Goal: Information Seeking & Learning: Find specific fact

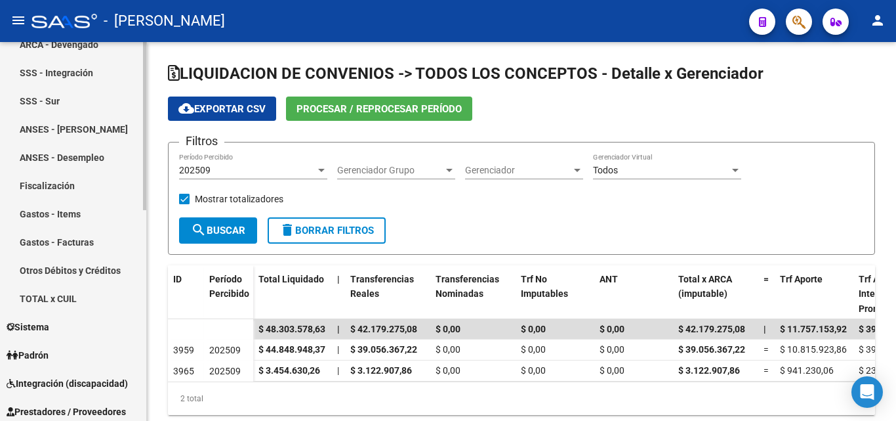
scroll to position [328, 0]
click at [68, 299] on link "TOTAL x CUIL" at bounding box center [73, 298] width 146 height 28
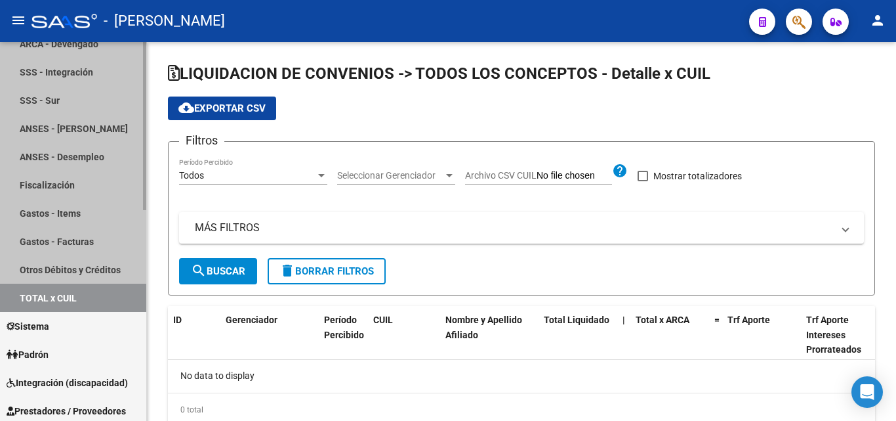
click at [68, 299] on link "TOTAL x CUIL" at bounding box center [73, 298] width 146 height 28
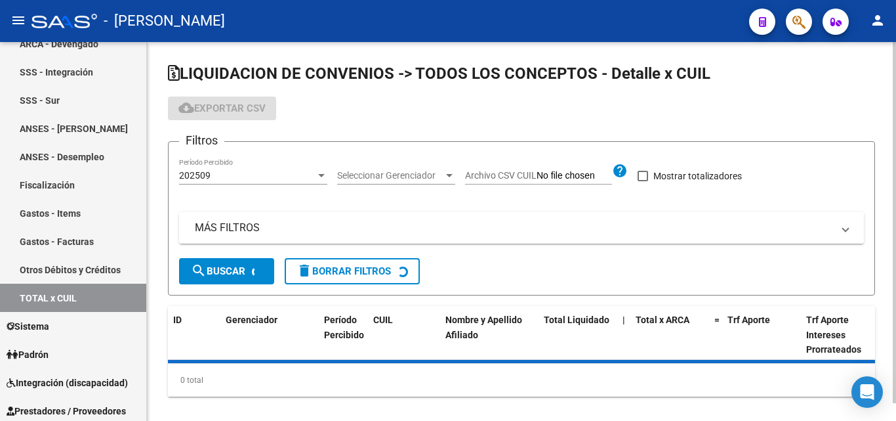
click at [241, 232] on mat-panel-title "MÁS FILTROS" at bounding box center [514, 228] width 638 height 14
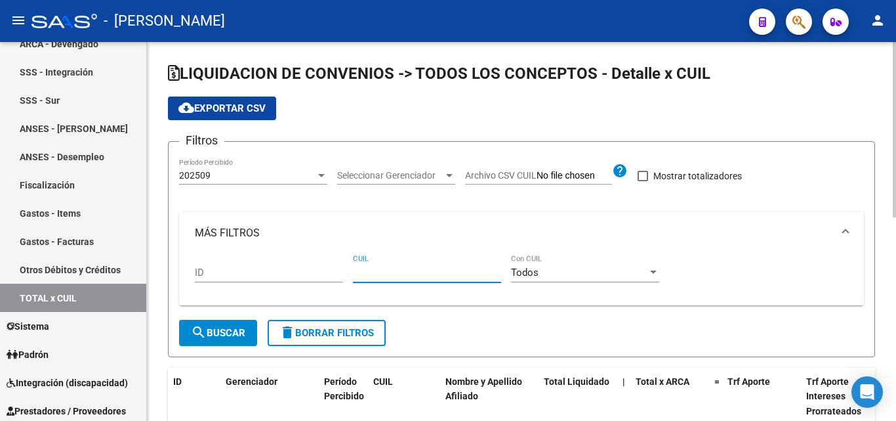
paste input "27-17357180-7"
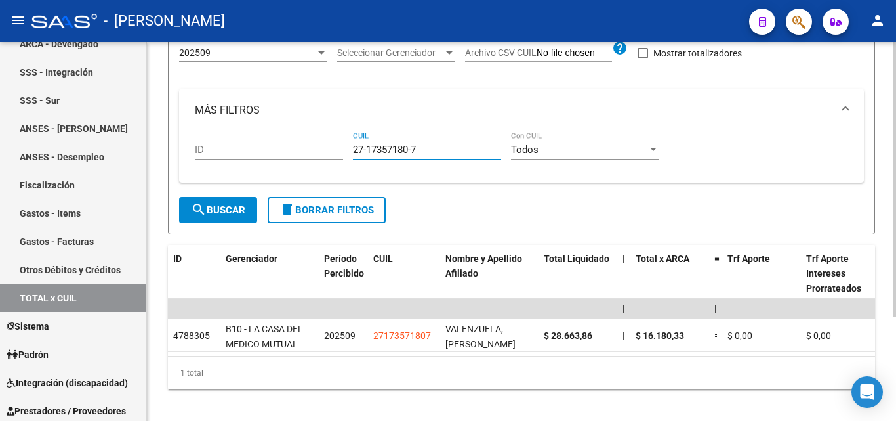
scroll to position [131, 0]
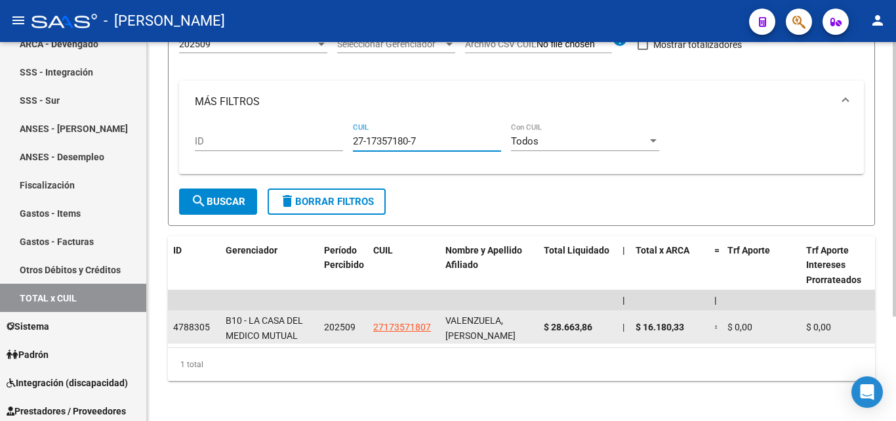
type input "27-17357180-7"
drag, startPoint x: 600, startPoint y: 327, endPoint x: 539, endPoint y: 333, distance: 60.7
click at [539, 333] on datatable-body-cell "$ 28.663,86" at bounding box center [578, 326] width 79 height 32
copy span "$ 28.663,86"
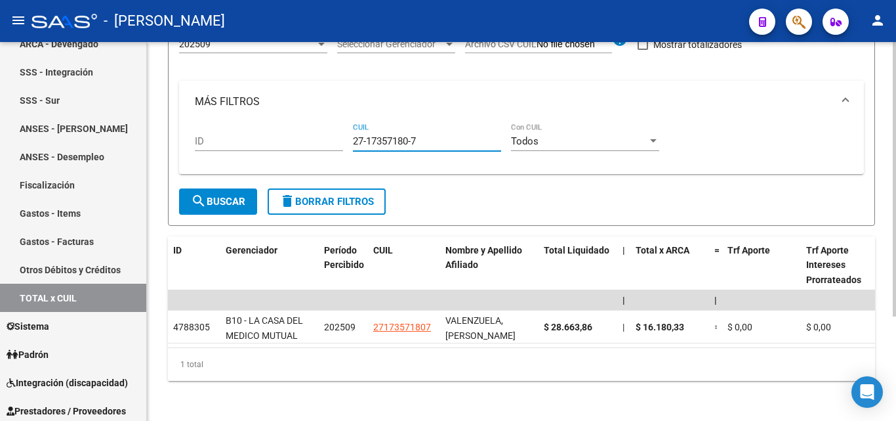
drag, startPoint x: 432, startPoint y: 142, endPoint x: 350, endPoint y: 142, distance: 81.4
click at [350, 142] on div "ID 27-17357180-7 CUIL Todos Con CUIL" at bounding box center [522, 143] width 654 height 41
paste input "20-36592565-9"
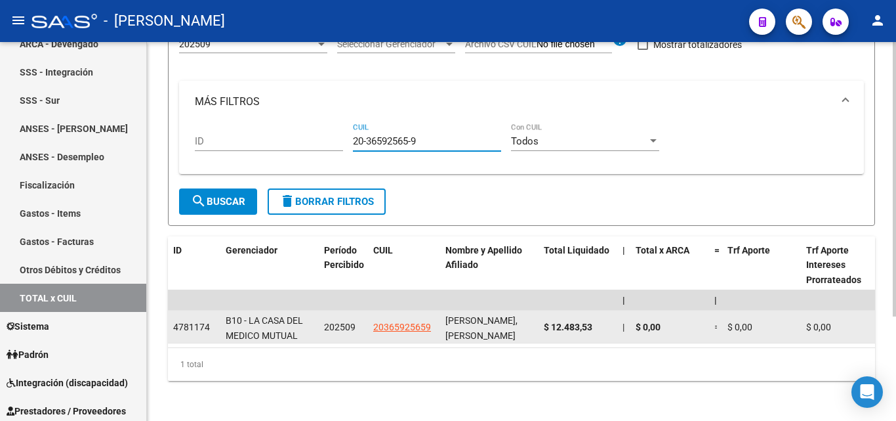
type input "20-36592565-9"
drag, startPoint x: 595, startPoint y: 327, endPoint x: 542, endPoint y: 333, distance: 53.5
click at [542, 333] on datatable-body-cell "$ 12.483,53" at bounding box center [578, 326] width 79 height 32
copy span "$ 12.483,53"
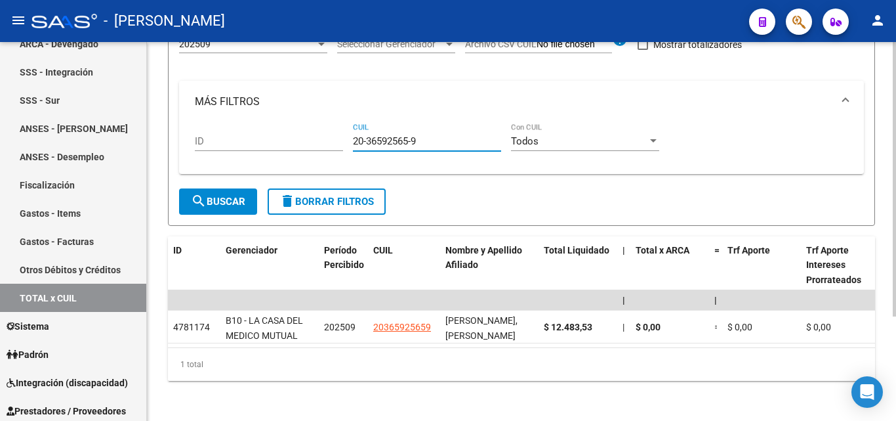
drag, startPoint x: 421, startPoint y: 140, endPoint x: 347, endPoint y: 141, distance: 73.5
click at [347, 141] on div "ID 20-36592565-9 CUIL Todos Con CUIL" at bounding box center [522, 143] width 654 height 41
paste input "27-39737087-4"
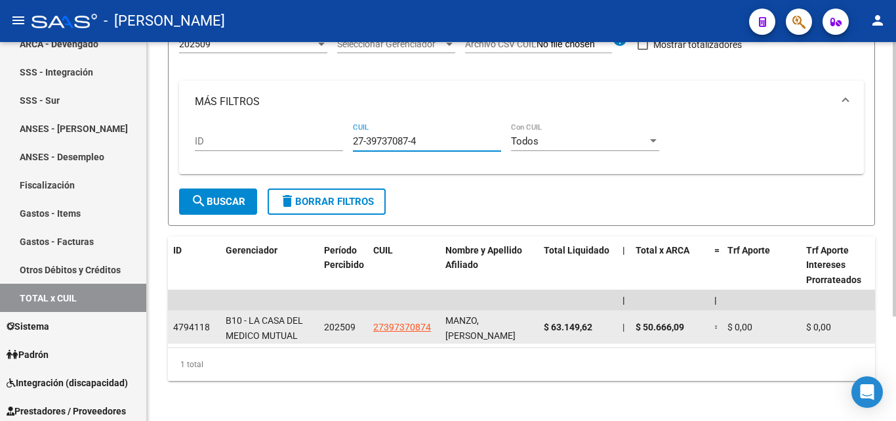
type input "27-39737087-4"
drag, startPoint x: 592, startPoint y: 327, endPoint x: 542, endPoint y: 327, distance: 49.9
click at [542, 327] on datatable-body-cell "$ 63.149,62" at bounding box center [578, 326] width 79 height 32
copy span "$ 63.149,62"
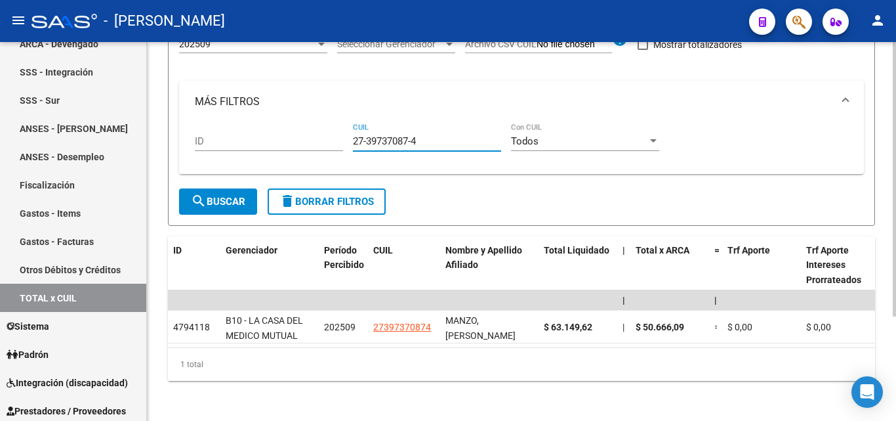
drag, startPoint x: 419, startPoint y: 142, endPoint x: 346, endPoint y: 132, distance: 74.2
click at [346, 132] on div "ID 27-39737087-4 CUIL Todos Con CUIL" at bounding box center [522, 143] width 654 height 41
paste input "23-44524035-4"
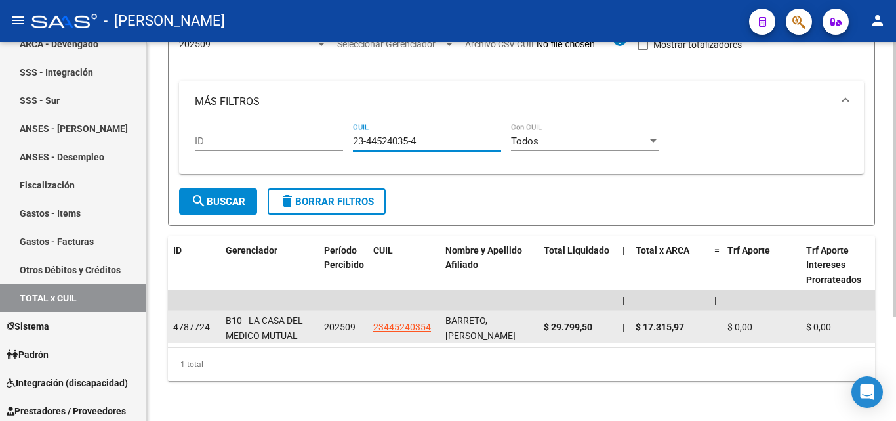
type input "23-44524035-4"
drag, startPoint x: 596, startPoint y: 327, endPoint x: 544, endPoint y: 330, distance: 51.9
click at [540, 327] on datatable-body-cell "$ 29.799,50" at bounding box center [578, 326] width 79 height 32
copy span "$ 29.799,50"
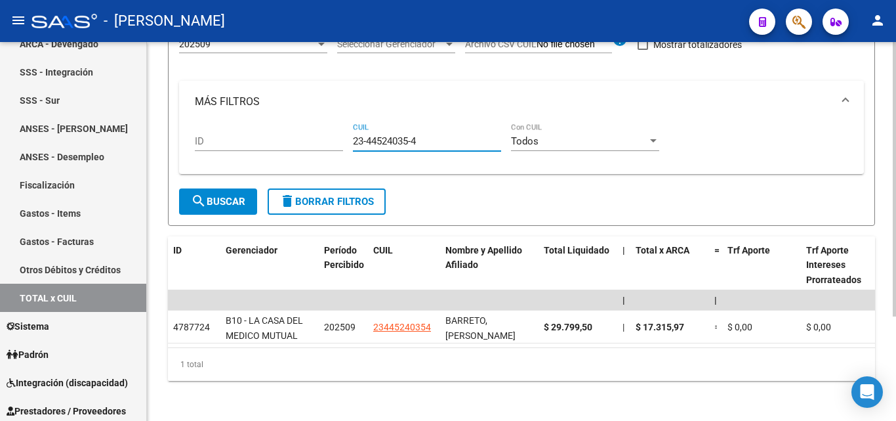
drag, startPoint x: 424, startPoint y: 140, endPoint x: 341, endPoint y: 140, distance: 82.7
click at [341, 140] on div "ID 23-44524035-4 CUIL Todos Con CUIL" at bounding box center [522, 143] width 654 height 41
paste input "20-40114694-7"
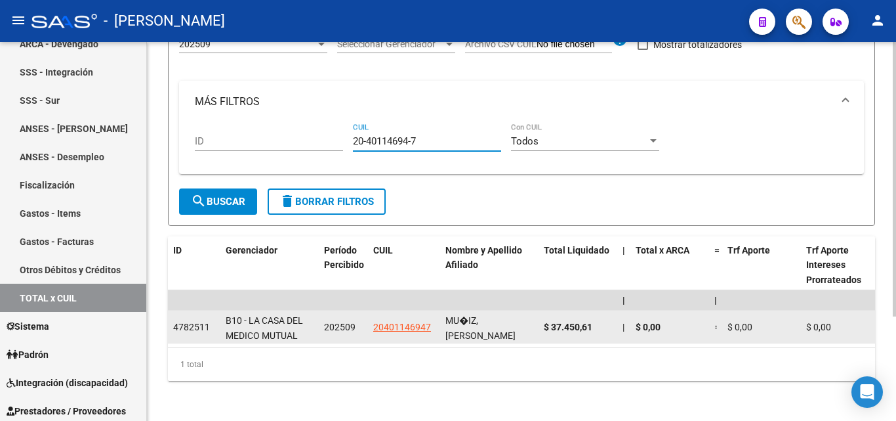
type input "20-40114694-7"
drag, startPoint x: 595, startPoint y: 328, endPoint x: 543, endPoint y: 337, distance: 53.2
click at [543, 337] on datatable-body-cell "$ 37.450,61" at bounding box center [578, 326] width 79 height 32
copy span "$ 37.450,61"
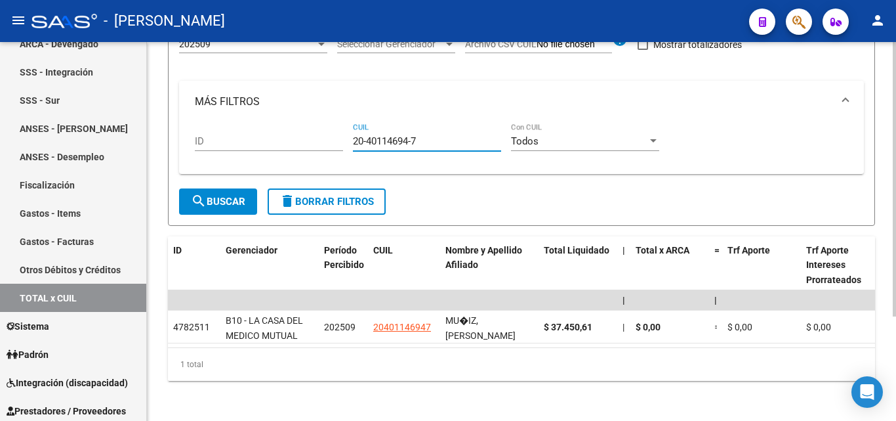
drag, startPoint x: 429, startPoint y: 142, endPoint x: 345, endPoint y: 139, distance: 84.0
click at [345, 139] on div "ID 20-40114694-7 CUIL Todos Con CUIL" at bounding box center [522, 143] width 654 height 41
drag, startPoint x: 380, startPoint y: 137, endPoint x: 368, endPoint y: 146, distance: 15.9
paste input "27-29970539-6"
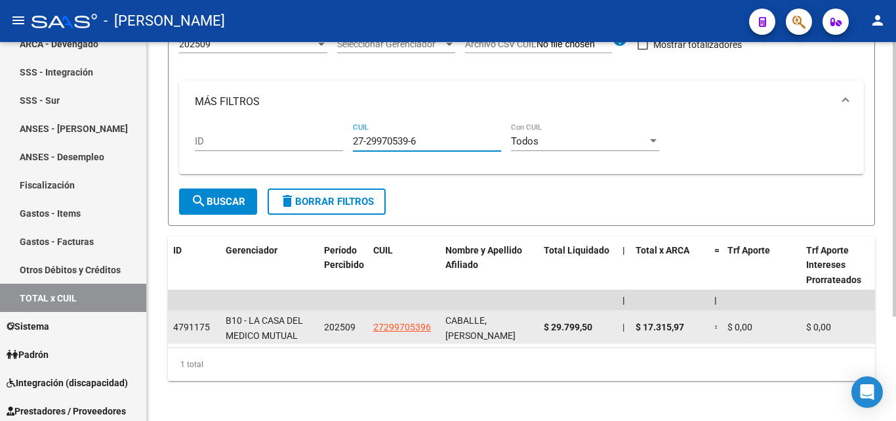
type input "27-29970539-6"
drag, startPoint x: 595, startPoint y: 327, endPoint x: 539, endPoint y: 325, distance: 56.5
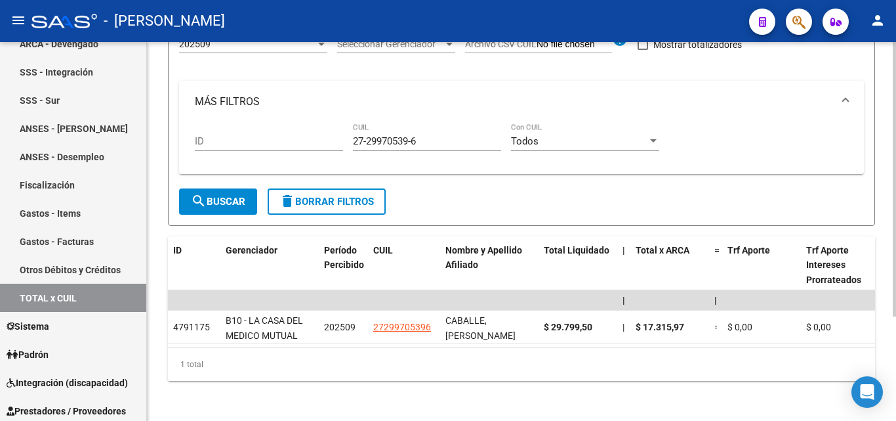
drag, startPoint x: 556, startPoint y: 329, endPoint x: 559, endPoint y: 370, distance: 41.5
click at [558, 371] on div "1 total" at bounding box center [521, 364] width 707 height 33
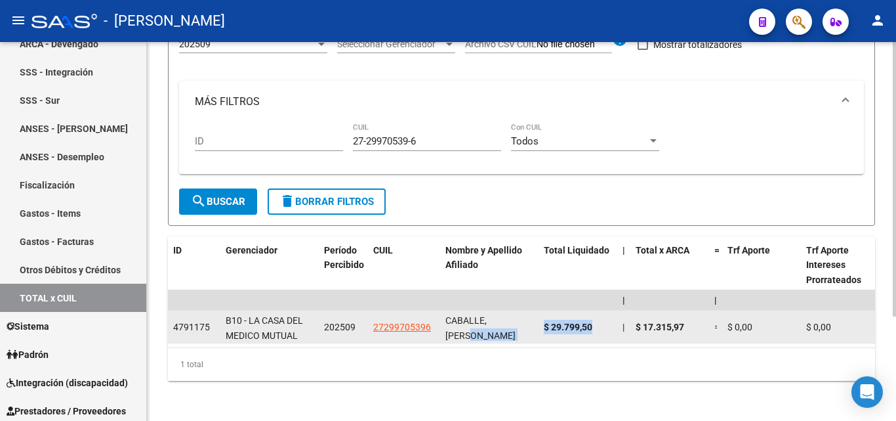
drag, startPoint x: 595, startPoint y: 326, endPoint x: 538, endPoint y: 326, distance: 57.1
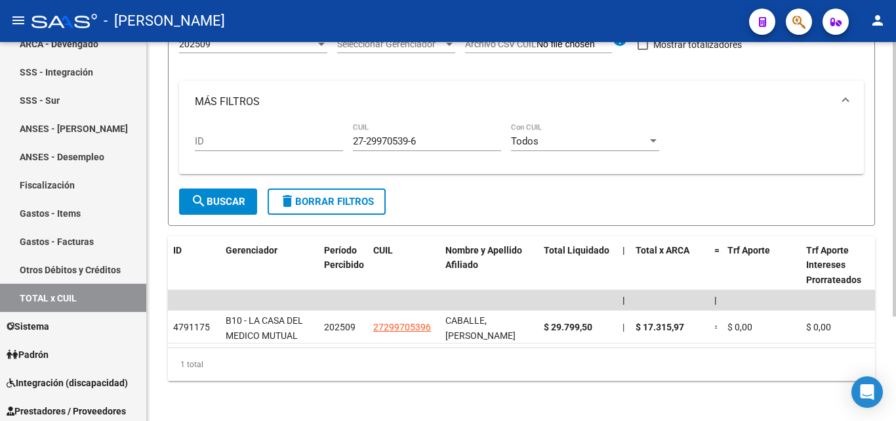
drag, startPoint x: 554, startPoint y: 327, endPoint x: 576, endPoint y: 377, distance: 54.4
click at [564, 381] on div "1 total" at bounding box center [521, 364] width 707 height 33
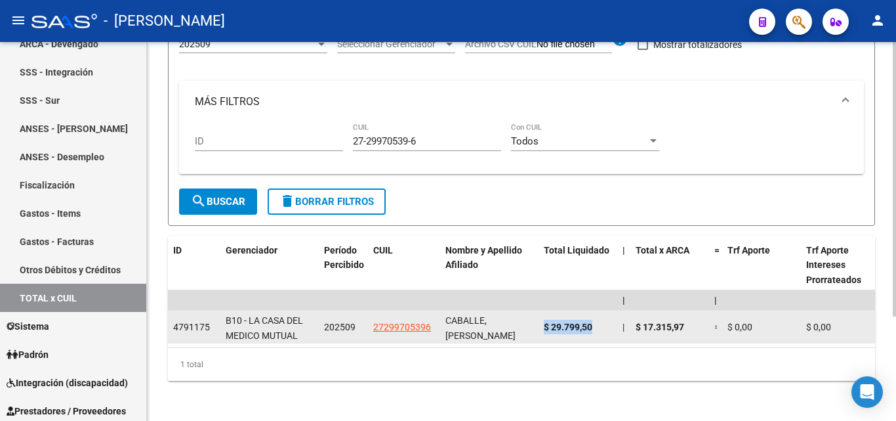
drag, startPoint x: 596, startPoint y: 326, endPoint x: 543, endPoint y: 326, distance: 52.5
click at [543, 326] on datatable-body-cell "$ 29.799,50" at bounding box center [578, 326] width 79 height 32
copy span "$ 29.799,50"
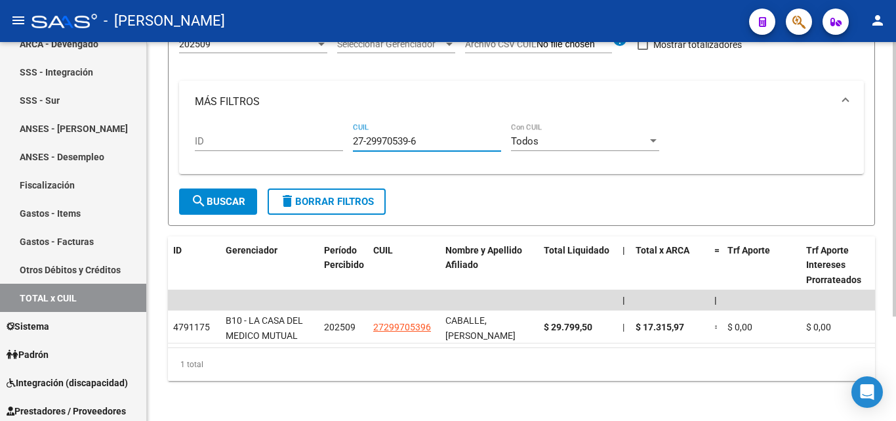
drag, startPoint x: 427, startPoint y: 140, endPoint x: 337, endPoint y: 137, distance: 89.3
click at [337, 137] on div "ID 27-29970539-6 CUIL Todos Con CUIL" at bounding box center [522, 143] width 654 height 41
paste input "20-27863576-8"
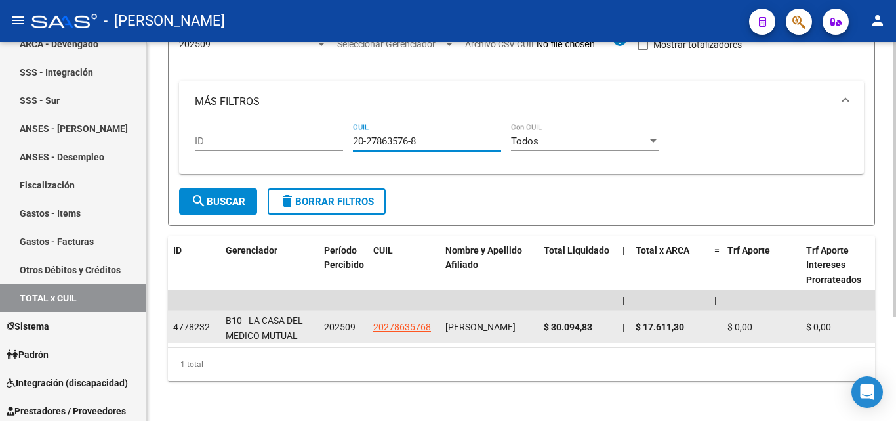
type input "20-27863576-8"
drag, startPoint x: 598, startPoint y: 327, endPoint x: 541, endPoint y: 326, distance: 57.1
click at [541, 326] on datatable-body-cell "$ 30.094,83" at bounding box center [578, 326] width 79 height 32
copy span "$ 30.094,83"
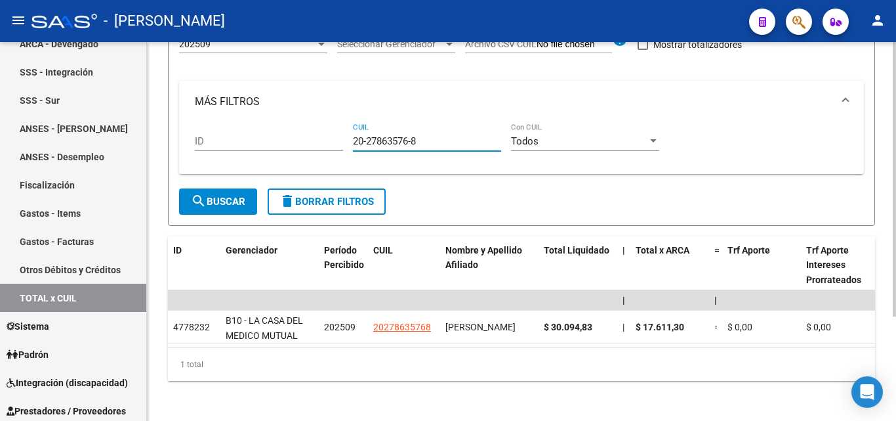
drag, startPoint x: 426, startPoint y: 140, endPoint x: 350, endPoint y: 142, distance: 75.5
click at [350, 142] on div "ID 20-27863576-8 CUIL Todos Con CUIL" at bounding box center [522, 143] width 654 height 41
paste input "27-23755917-2"
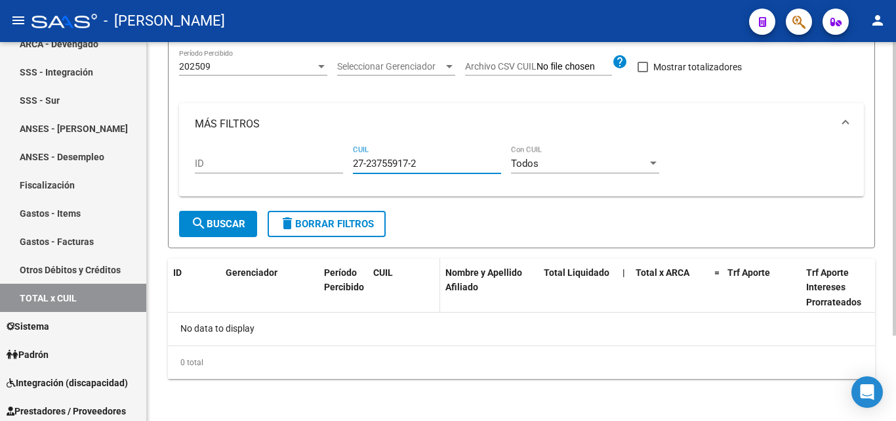
scroll to position [110, 0]
type input "27-23755917-2"
drag, startPoint x: 424, startPoint y: 159, endPoint x: 322, endPoint y: 161, distance: 101.7
click at [322, 161] on div "ID 27-23755917-2 CUIL Todos Con CUIL" at bounding box center [522, 165] width 654 height 41
paste input "20-31428089-0"
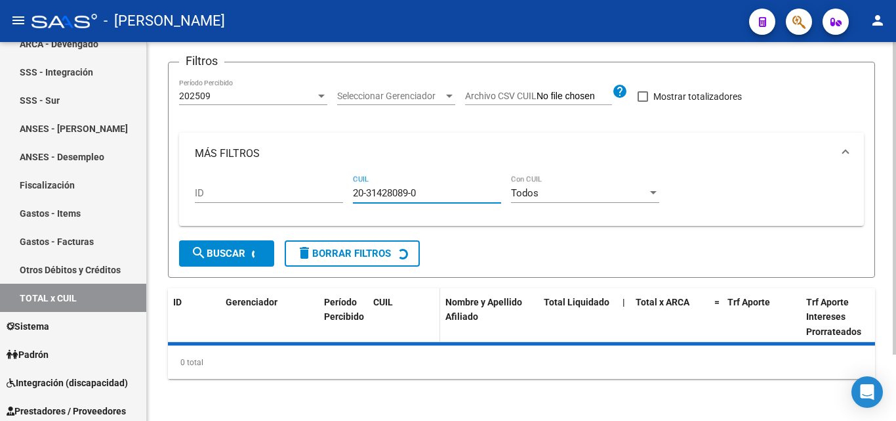
scroll to position [131, 0]
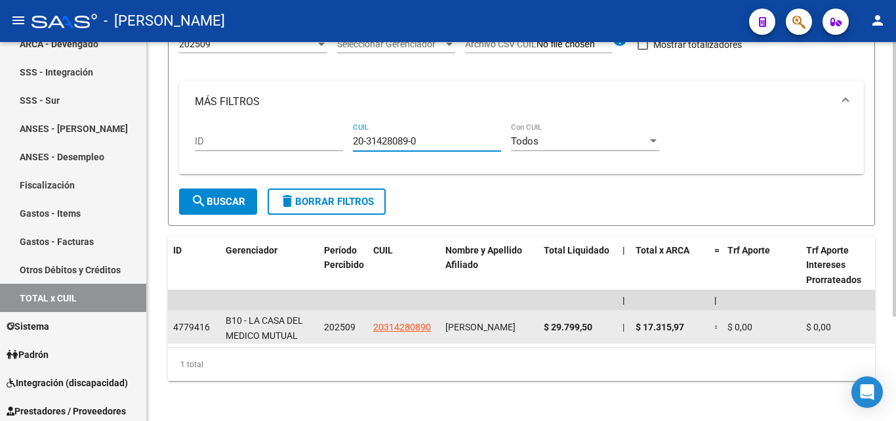
type input "20-31428089-0"
drag, startPoint x: 600, startPoint y: 326, endPoint x: 545, endPoint y: 334, distance: 55.8
click at [545, 334] on div "$ 29.799,50" at bounding box center [578, 327] width 68 height 15
copy span "$ 29.799,50"
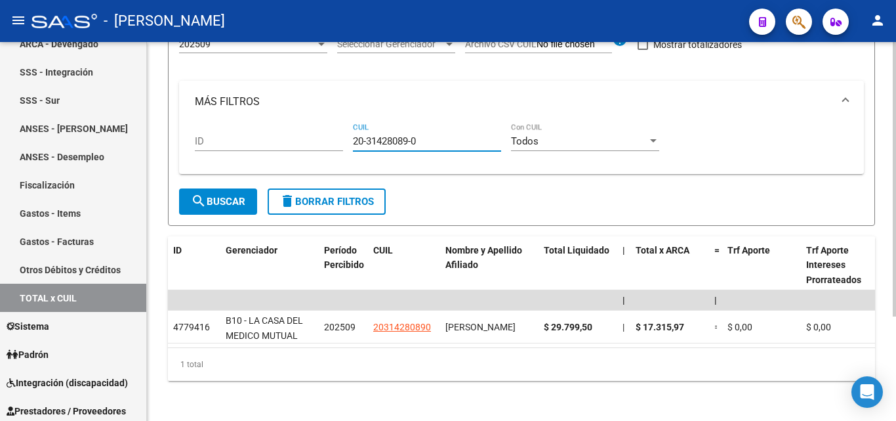
drag, startPoint x: 423, startPoint y: 141, endPoint x: 343, endPoint y: 143, distance: 79.4
click at [343, 143] on div "ID 20-31428089-0 CUIL Todos Con CUIL" at bounding box center [522, 143] width 654 height 41
paste input "27-26318836-0"
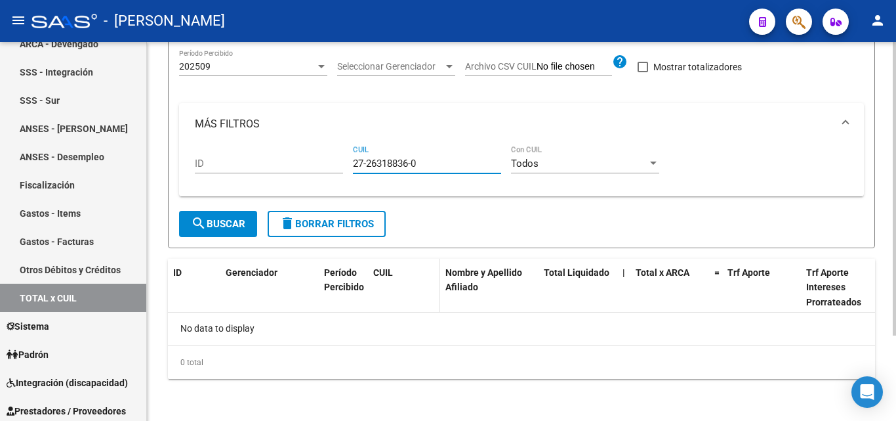
scroll to position [110, 0]
type input "27-26318836-0"
drag, startPoint x: 424, startPoint y: 163, endPoint x: 339, endPoint y: 160, distance: 84.7
click at [339, 160] on div "ID 27-26318836-0 CUIL Todos Con CUIL" at bounding box center [522, 165] width 654 height 41
paste input "20-24772586-6"
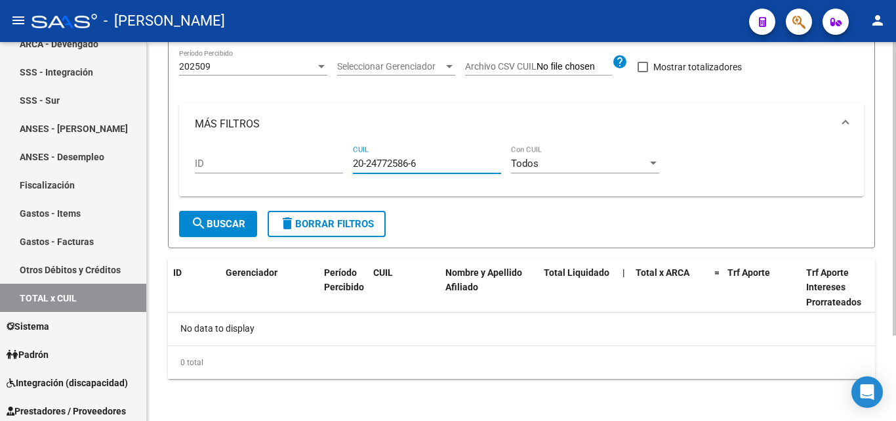
type input "20-24772586-6"
drag, startPoint x: 421, startPoint y: 165, endPoint x: 330, endPoint y: 165, distance: 90.6
click at [330, 165] on div "ID 20-24772586-6 CUIL Todos Con CUIL" at bounding box center [522, 165] width 654 height 41
paste input "27-24252575-8"
type input "27-24252575-8"
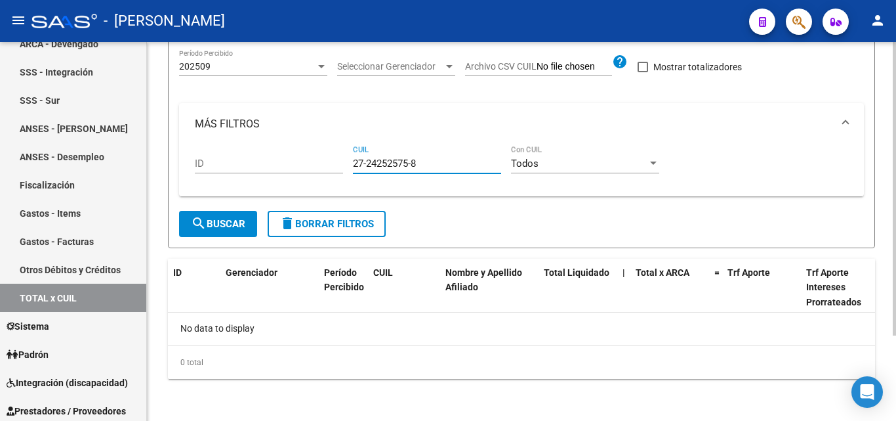
drag, startPoint x: 421, startPoint y: 166, endPoint x: 345, endPoint y: 160, distance: 77.0
click at [345, 160] on div "ID 27-24252575-8 CUIL Todos Con CUIL" at bounding box center [522, 165] width 654 height 41
paste input "20-21889708-9"
type input "20-21889708-9"
drag, startPoint x: 413, startPoint y: 165, endPoint x: 344, endPoint y: 161, distance: 69.6
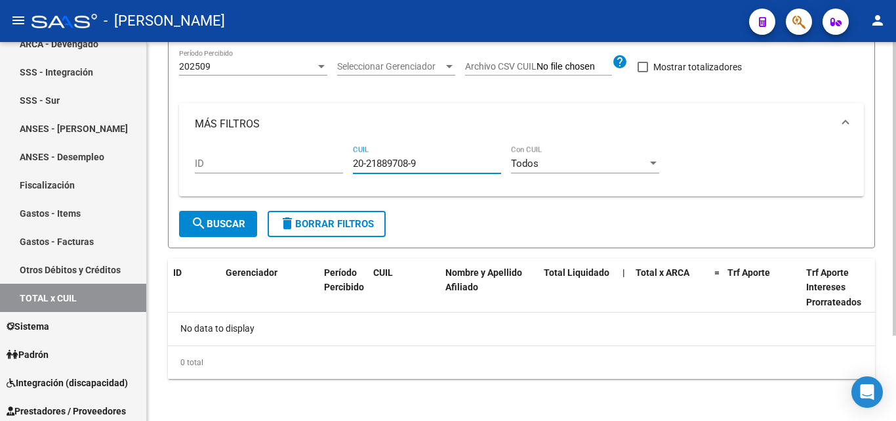
click at [344, 161] on div "ID 20-21889708-9 CUIL Todos Con CUIL" at bounding box center [522, 165] width 654 height 41
paste input "23-18215285-4"
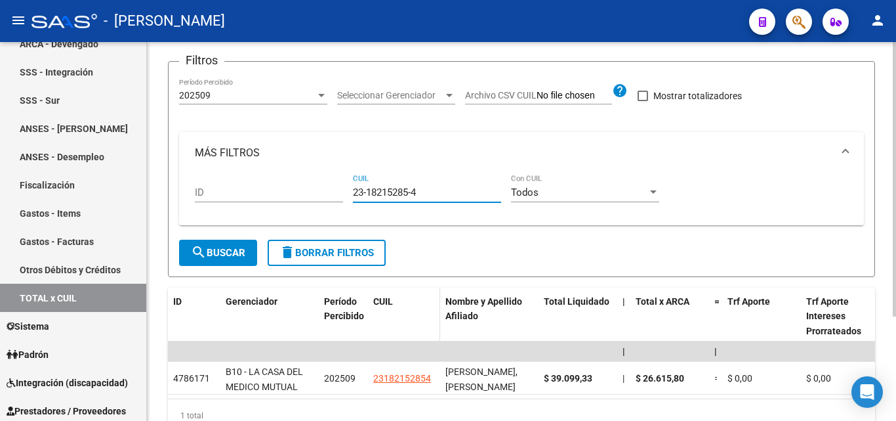
scroll to position [131, 0]
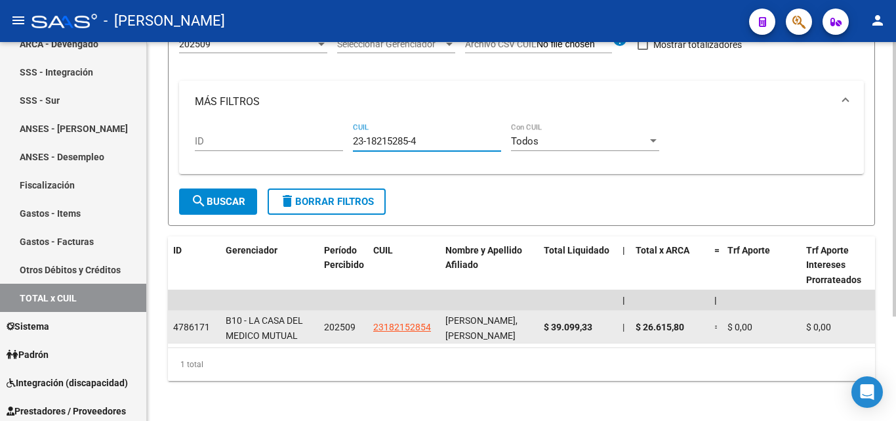
type input "23-18215285-4"
drag, startPoint x: 597, startPoint y: 329, endPoint x: 543, endPoint y: 324, distance: 54.8
click at [543, 324] on datatable-body-cell "$ 39.099,33" at bounding box center [578, 326] width 79 height 32
copy span "$ 39.099,33"
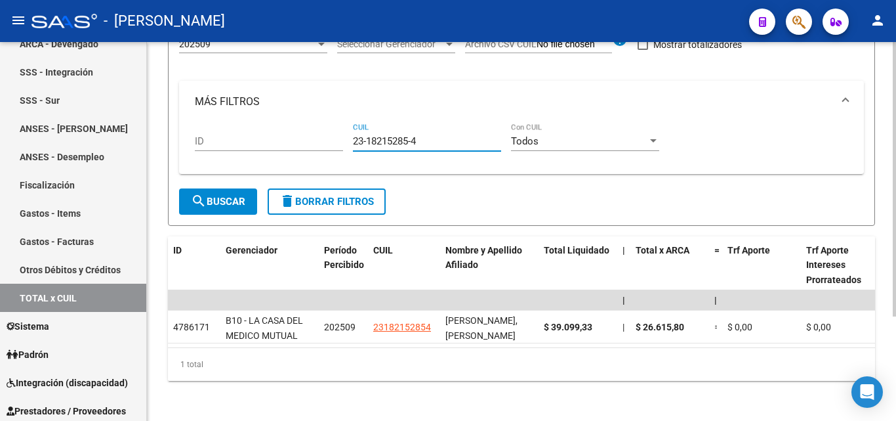
drag, startPoint x: 426, startPoint y: 140, endPoint x: 333, endPoint y: 140, distance: 92.5
click at [333, 140] on div "ID 23-18215285-4 CUIL Todos Con CUIL" at bounding box center [522, 143] width 654 height 41
paste input "27-27863743-9"
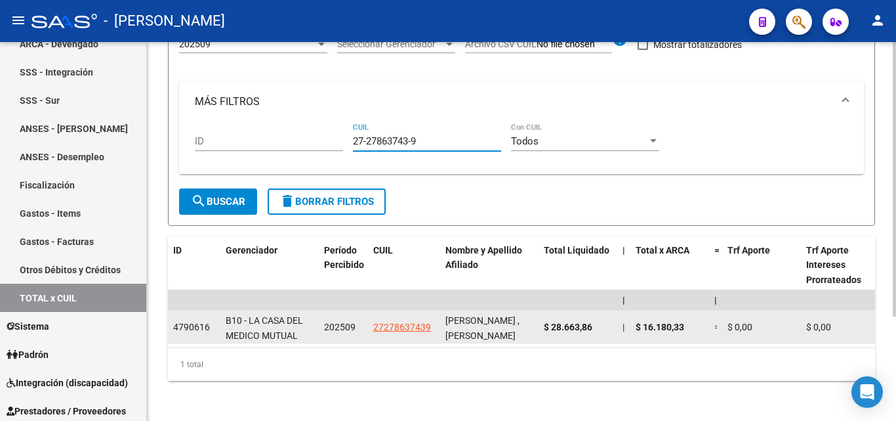
type input "27-27863743-9"
drag, startPoint x: 599, startPoint y: 325, endPoint x: 541, endPoint y: 331, distance: 57.4
click at [541, 331] on datatable-body-cell "$ 28.663,86" at bounding box center [578, 326] width 79 height 32
copy span "$ 28.663,86"
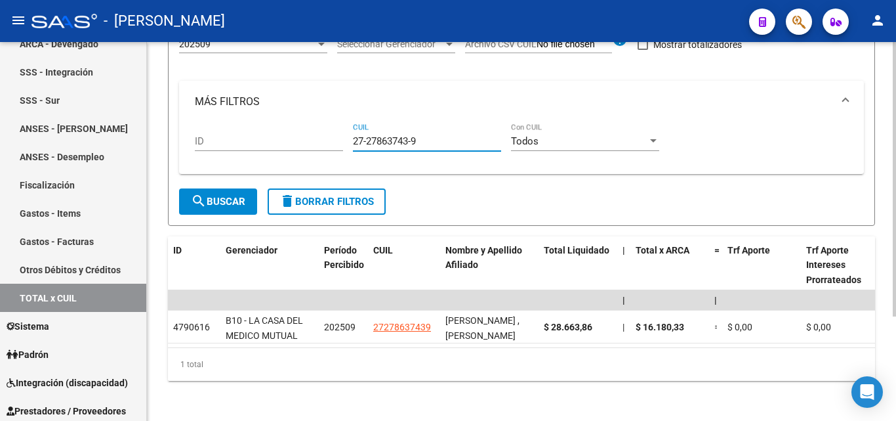
drag, startPoint x: 427, startPoint y: 144, endPoint x: 337, endPoint y: 140, distance: 90.0
click at [337, 140] on div "ID 27-27863743-9 CUIL Todos Con CUIL" at bounding box center [522, 143] width 654 height 41
paste input "27-23361047-5"
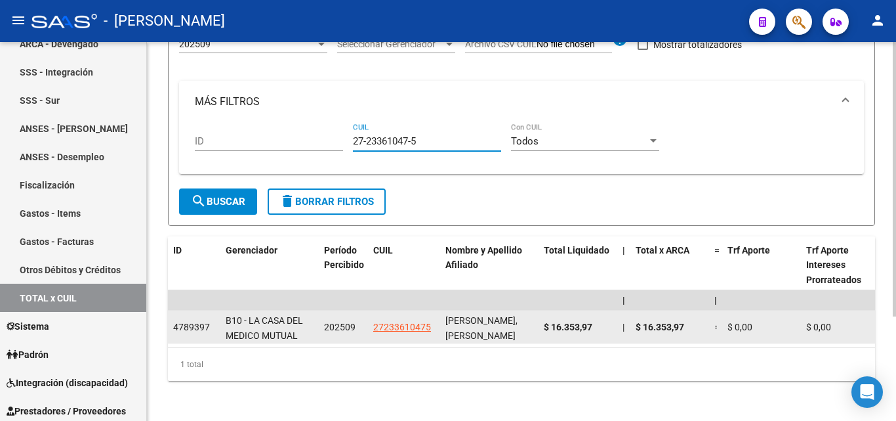
type input "27-23361047-5"
drag, startPoint x: 595, startPoint y: 327, endPoint x: 541, endPoint y: 326, distance: 53.8
click at [541, 326] on datatable-body-cell "$ 16.353,97" at bounding box center [578, 326] width 79 height 32
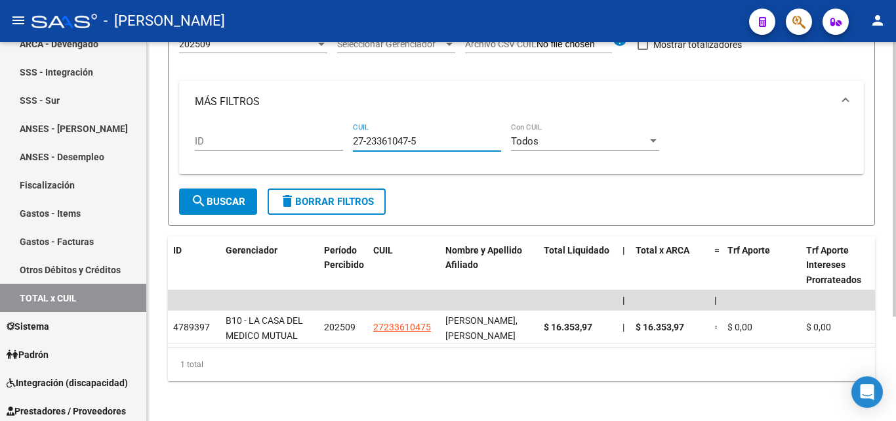
drag, startPoint x: 427, startPoint y: 137, endPoint x: 346, endPoint y: 142, distance: 80.9
click at [346, 142] on div "ID 27-23361047-5 CUIL Todos Con CUIL" at bounding box center [522, 143] width 654 height 41
paste input "20-24114710-0"
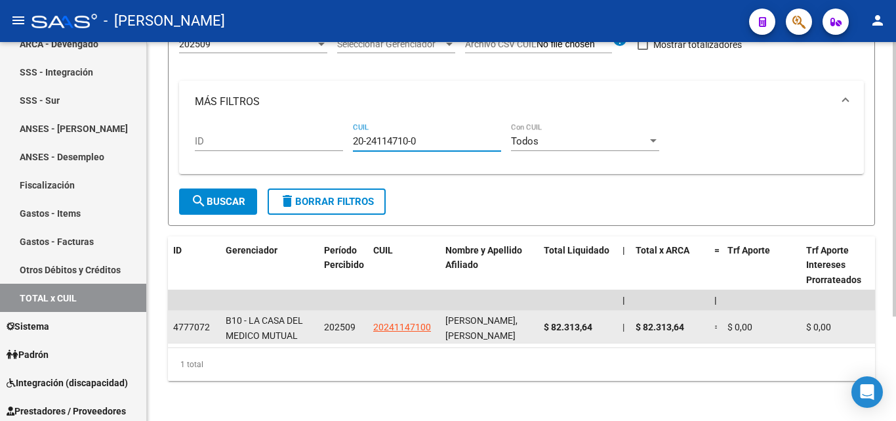
type input "20-24114710-0"
drag, startPoint x: 598, startPoint y: 325, endPoint x: 541, endPoint y: 333, distance: 57.1
click at [541, 333] on datatable-body-cell "$ 82.313,64" at bounding box center [578, 326] width 79 height 32
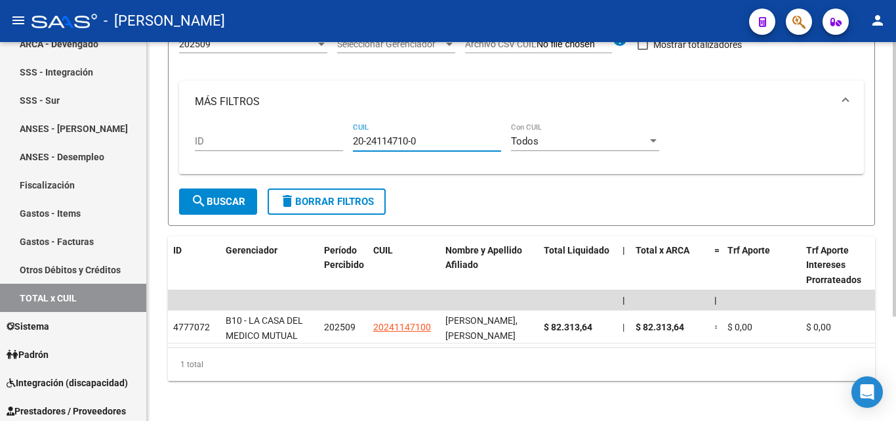
drag, startPoint x: 423, startPoint y: 140, endPoint x: 322, endPoint y: 142, distance: 101.1
click at [322, 142] on div "ID 20-24114710-0 CUIL Todos Con CUIL" at bounding box center [522, 143] width 654 height 41
paste input "20-34523274-6"
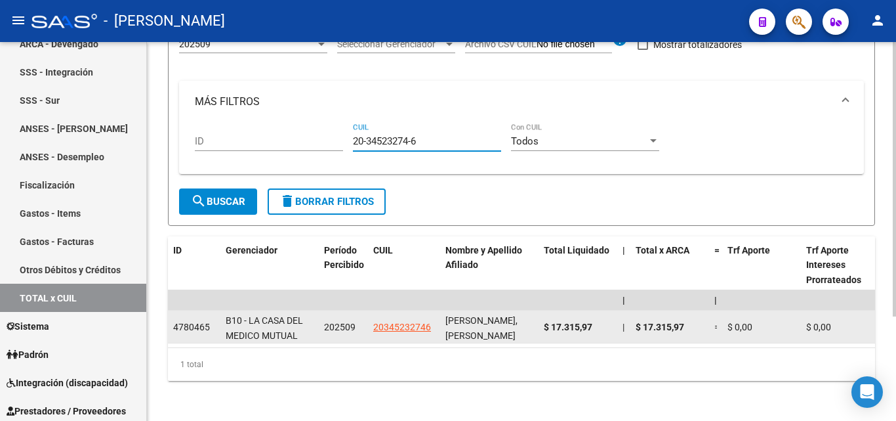
type input "20-34523274-6"
drag, startPoint x: 599, startPoint y: 326, endPoint x: 540, endPoint y: 335, distance: 59.9
click at [540, 335] on datatable-body-cell "$ 17.315,97" at bounding box center [578, 326] width 79 height 32
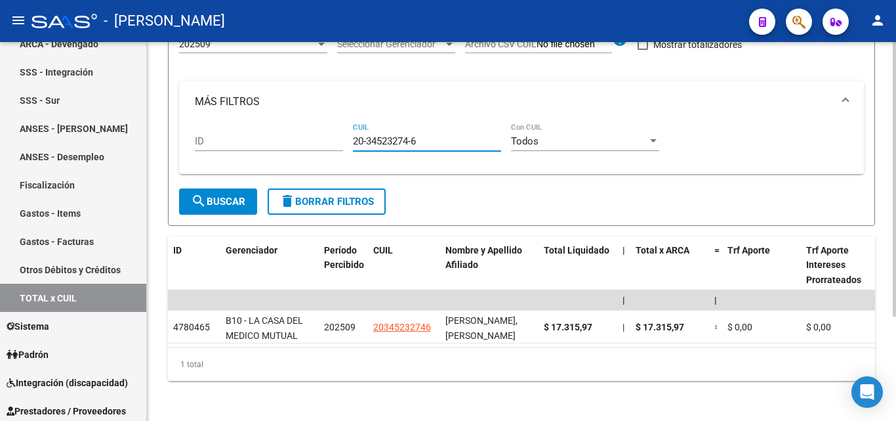
drag, startPoint x: 422, startPoint y: 142, endPoint x: 339, endPoint y: 148, distance: 83.6
click at [339, 148] on div "ID 20-34523274-6 CUIL Todos Con CUIL" at bounding box center [522, 143] width 654 height 41
paste input "27-41635873-2"
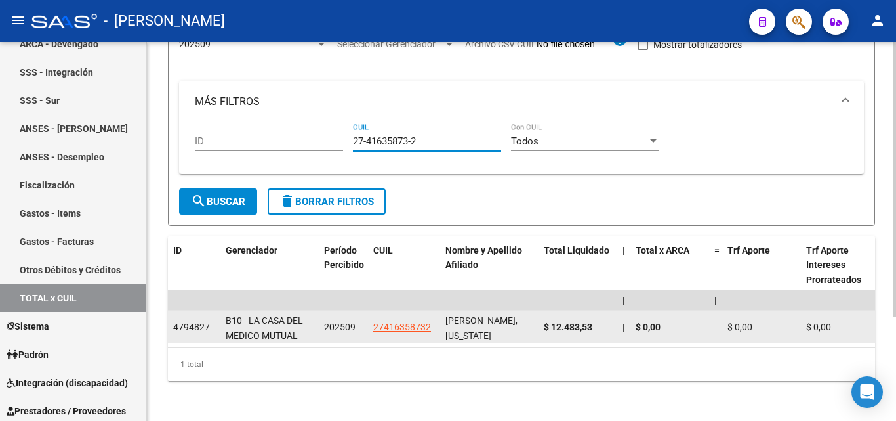
type input "27-41635873-2"
drag, startPoint x: 598, startPoint y: 328, endPoint x: 542, endPoint y: 334, distance: 56.1
click at [542, 334] on datatable-body-cell "$ 12.483,53" at bounding box center [578, 326] width 79 height 32
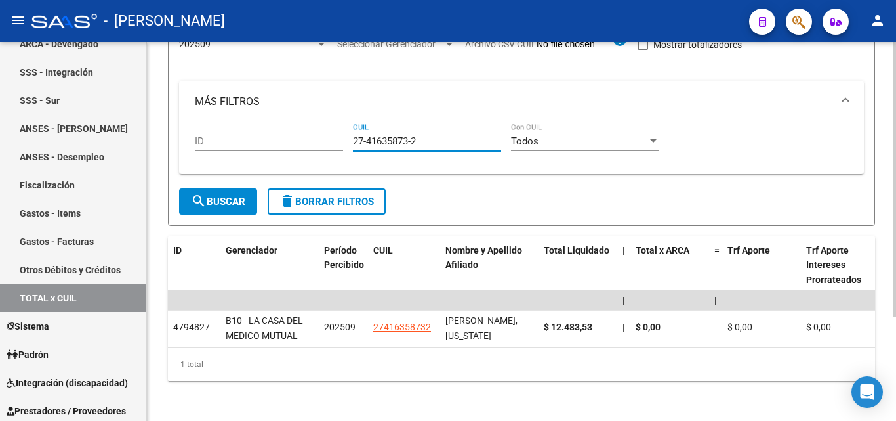
drag, startPoint x: 421, startPoint y: 144, endPoint x: 337, endPoint y: 144, distance: 84.0
click at [337, 144] on div "ID 27-41635873-2 CUIL Todos Con CUIL" at bounding box center [522, 143] width 654 height 41
paste input "20-21899897-7"
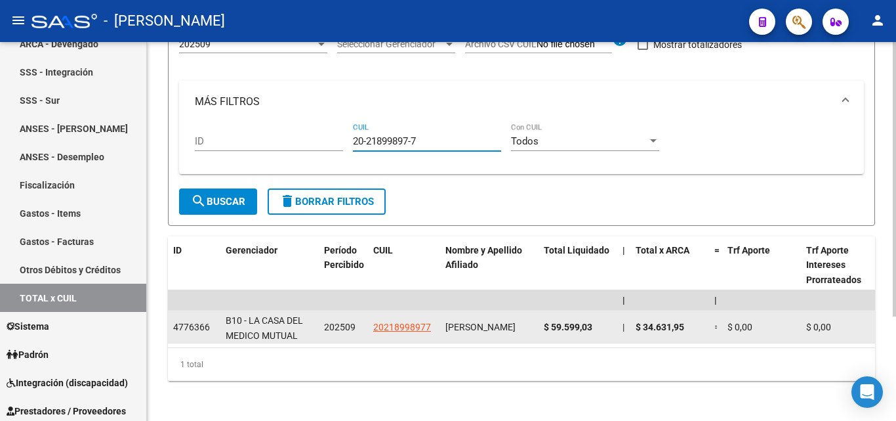
type input "20-21899897-7"
drag, startPoint x: 600, startPoint y: 328, endPoint x: 541, endPoint y: 331, distance: 58.5
click at [541, 331] on datatable-body-cell "$ 59.599,03" at bounding box center [578, 326] width 79 height 32
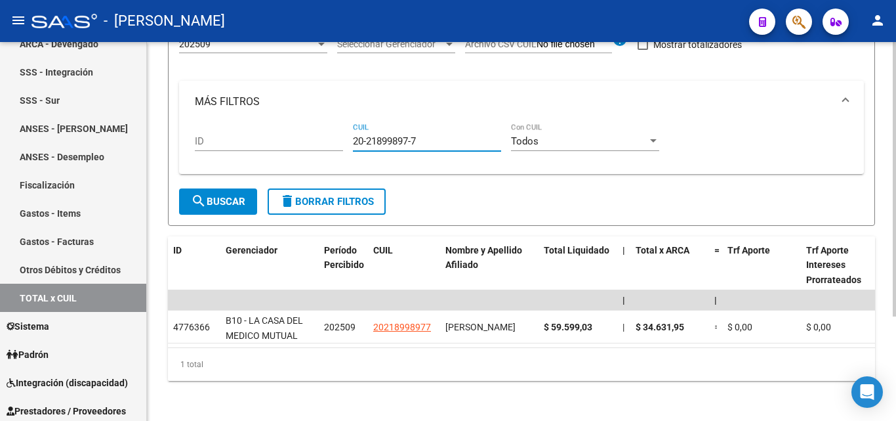
drag, startPoint x: 425, startPoint y: 140, endPoint x: 339, endPoint y: 140, distance: 85.3
click at [339, 140] on div "ID 20-21899897-7 CUIL Todos Con CUIL" at bounding box center [522, 143] width 654 height 41
paste input "20-51325191-3"
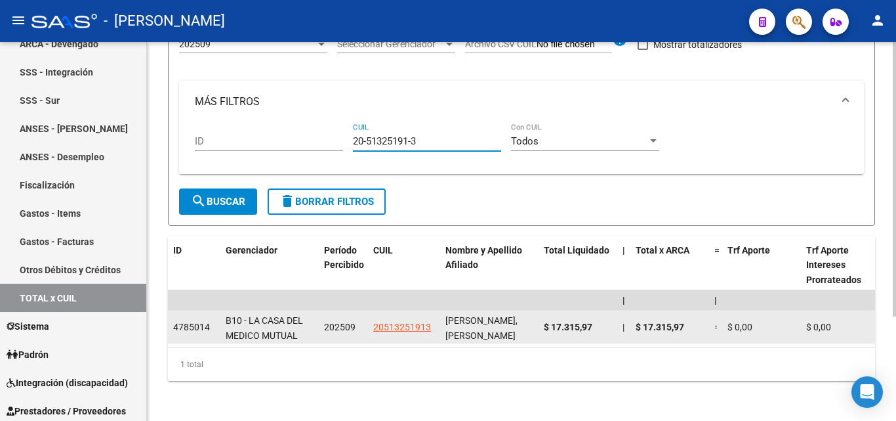
type input "20-51325191-3"
drag, startPoint x: 594, startPoint y: 326, endPoint x: 540, endPoint y: 326, distance: 53.8
click at [540, 326] on datatable-body-cell "$ 17.315,97" at bounding box center [578, 326] width 79 height 32
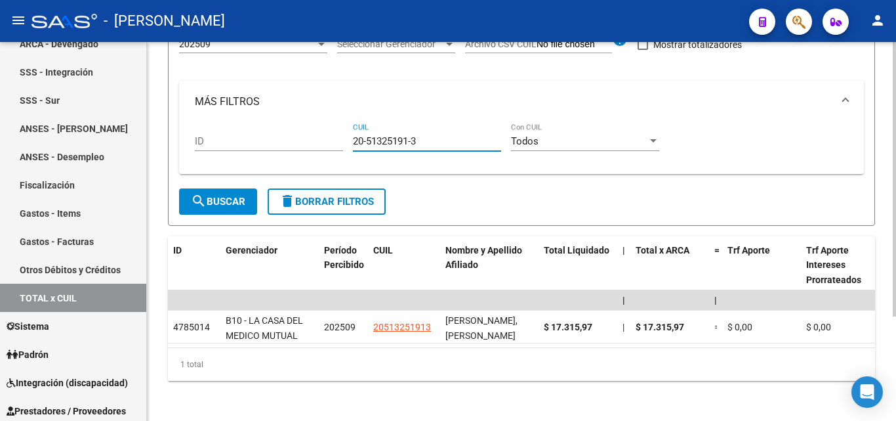
drag, startPoint x: 430, startPoint y: 141, endPoint x: 347, endPoint y: 137, distance: 83.4
click at [347, 137] on div "ID 20-51325191-3 CUIL Todos Con CUIL" at bounding box center [522, 143] width 654 height 41
paste input "27-23317157-9"
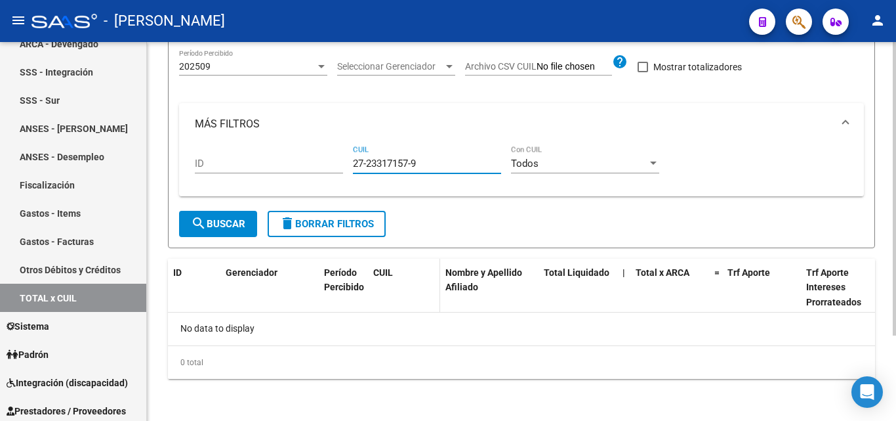
scroll to position [110, 0]
type input "27-23317157-9"
drag, startPoint x: 427, startPoint y: 161, endPoint x: 326, endPoint y: 163, distance: 100.4
click at [326, 163] on div "ID 27-23317157-9 CUIL Todos Con CUIL" at bounding box center [522, 165] width 654 height 41
paste input "23-14888510-9"
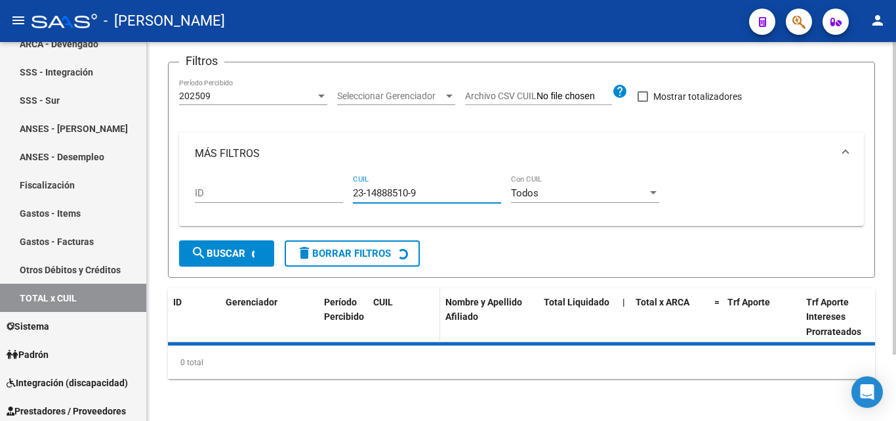
scroll to position [131, 0]
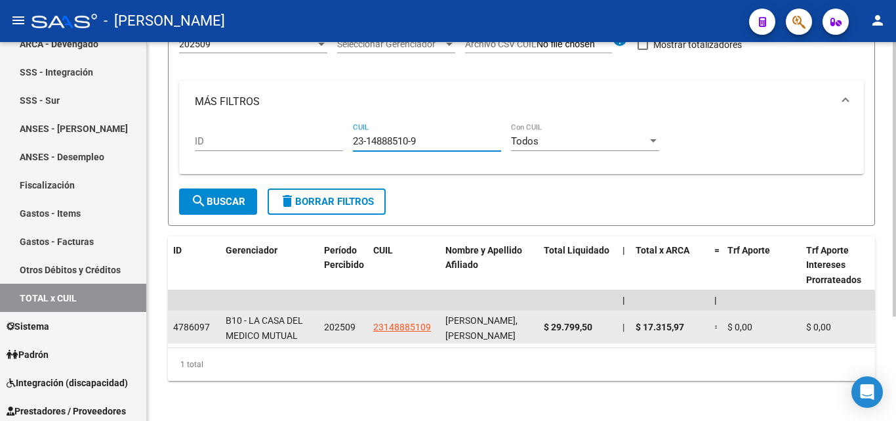
type input "23-14888510-9"
drag, startPoint x: 597, startPoint y: 324, endPoint x: 543, endPoint y: 326, distance: 53.9
click at [543, 326] on datatable-body-cell "$ 29.799,50" at bounding box center [578, 326] width 79 height 32
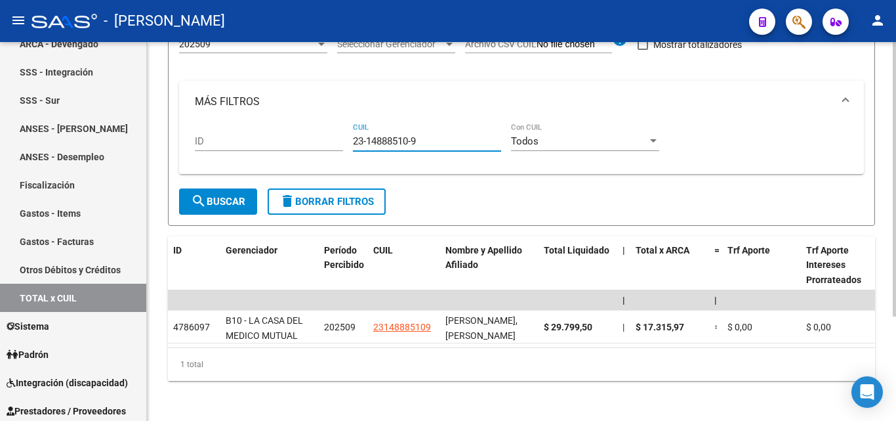
drag, startPoint x: 413, startPoint y: 142, endPoint x: 330, endPoint y: 133, distance: 83.9
click at [330, 133] on div "ID 23-14888510-9 CUIL Todos Con CUIL" at bounding box center [522, 143] width 654 height 41
paste input "27-43426419-2"
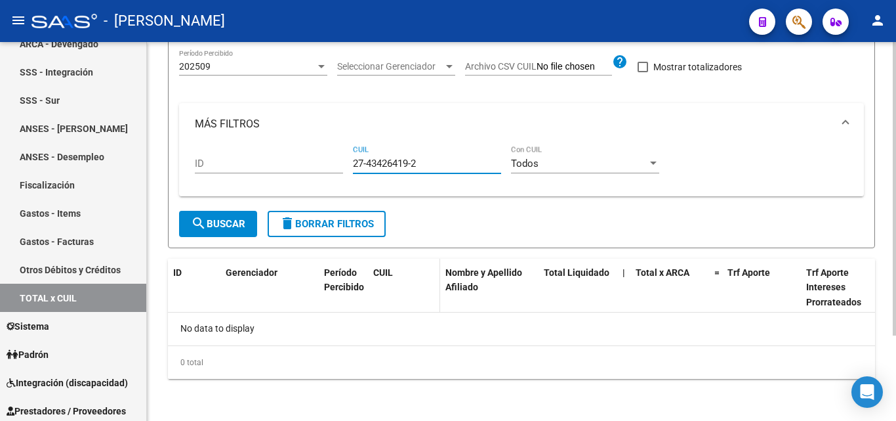
scroll to position [110, 0]
type input "27-43426419-2"
drag, startPoint x: 427, startPoint y: 162, endPoint x: 336, endPoint y: 160, distance: 90.6
click at [336, 160] on div "ID 27-43426419-2 CUIL Todos Con CUIL" at bounding box center [522, 165] width 654 height 41
paste input "27-23956468-8"
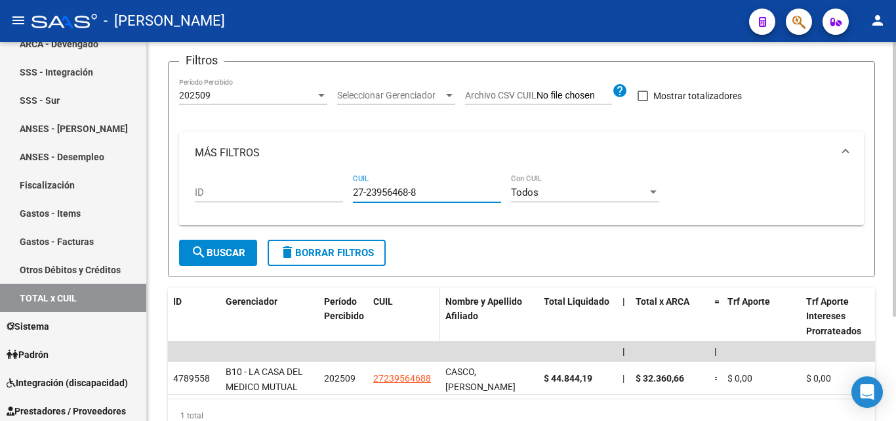
scroll to position [131, 0]
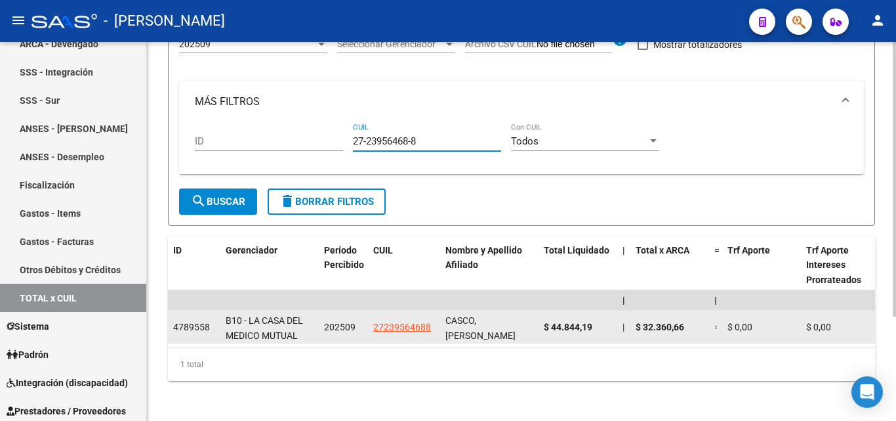
type input "27-23956468-8"
drag, startPoint x: 596, startPoint y: 326, endPoint x: 541, endPoint y: 328, distance: 55.2
click at [541, 328] on datatable-body-cell "$ 44.844,19" at bounding box center [578, 326] width 79 height 32
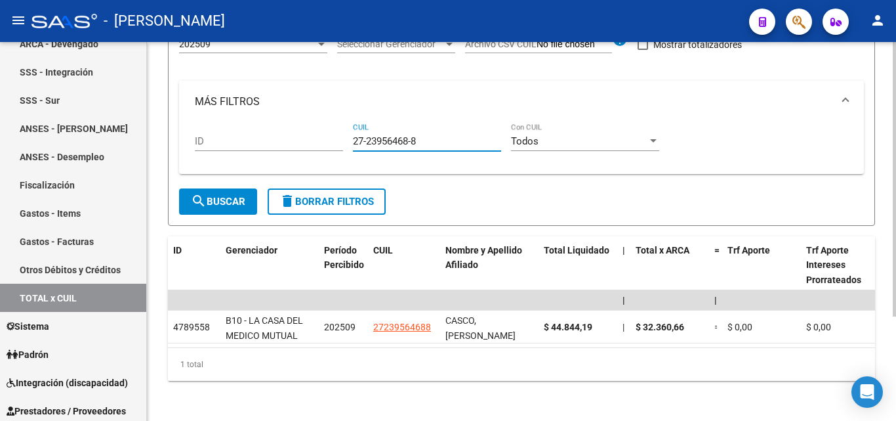
drag, startPoint x: 423, startPoint y: 138, endPoint x: 335, endPoint y: 140, distance: 88.0
click at [335, 140] on div "ID 27-23956468-8 CUIL Todos Con CUIL" at bounding box center [522, 143] width 654 height 41
paste input "27-26572155-4"
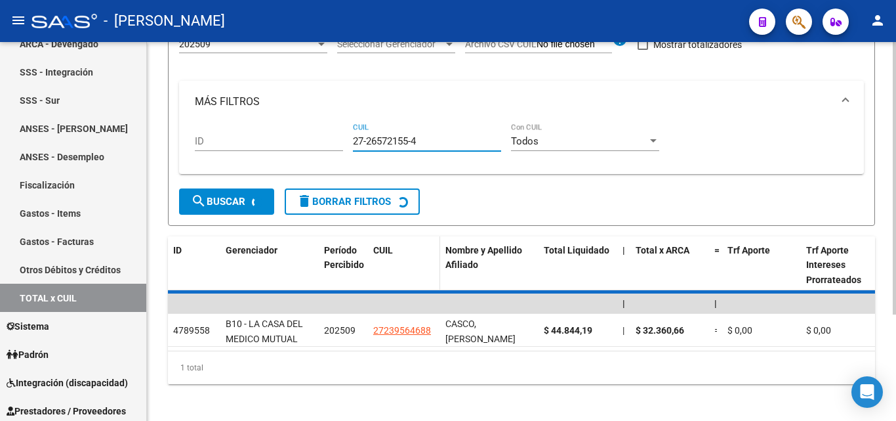
scroll to position [110, 0]
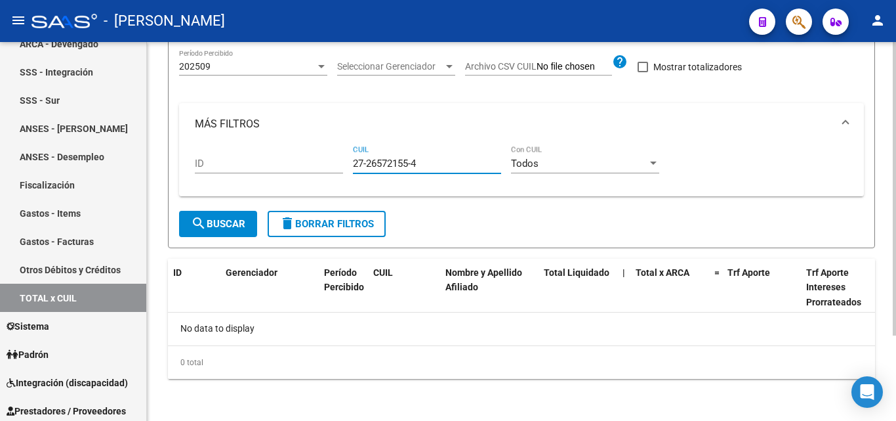
type input "27-26572155-4"
drag, startPoint x: 426, startPoint y: 167, endPoint x: 329, endPoint y: 165, distance: 97.1
click at [329, 165] on div "ID 27-26572155-4 CUIL Todos Con CUIL" at bounding box center [522, 165] width 654 height 41
paste input "27-30112405-3"
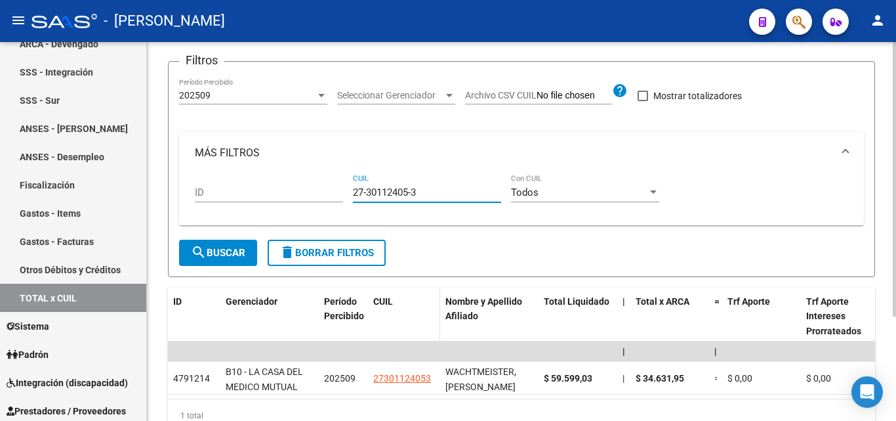
scroll to position [131, 0]
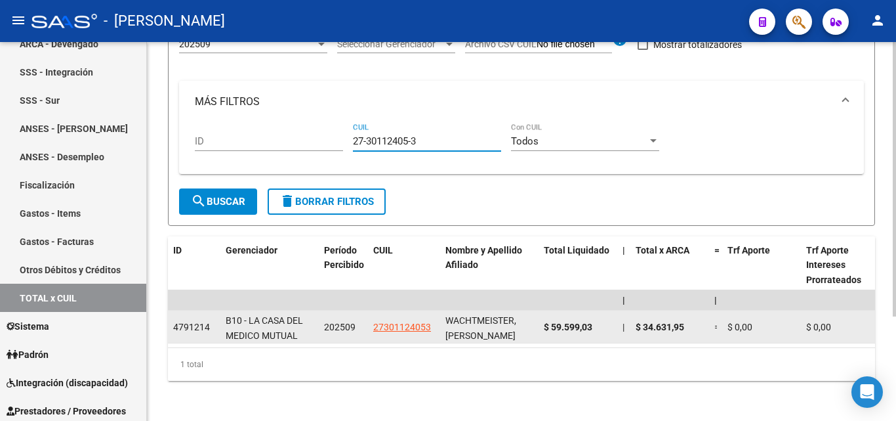
type input "27-30112405-3"
drag, startPoint x: 597, startPoint y: 326, endPoint x: 541, endPoint y: 330, distance: 55.3
click at [541, 330] on datatable-body-cell "$ 59.599,03" at bounding box center [578, 326] width 79 height 32
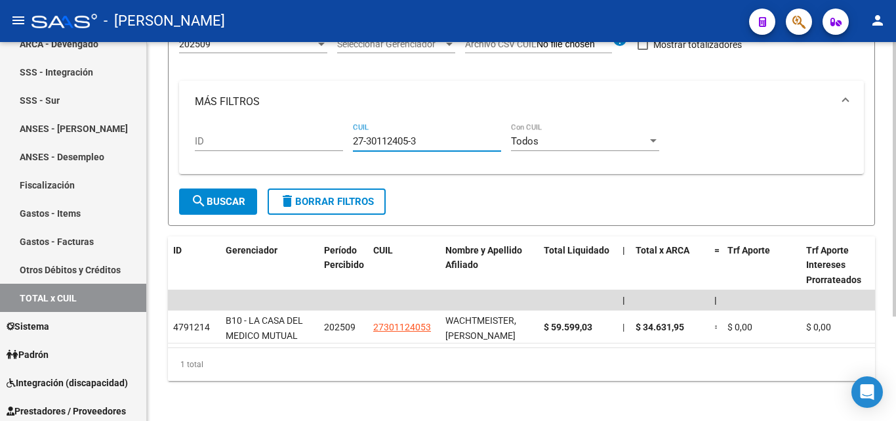
drag, startPoint x: 423, startPoint y: 144, endPoint x: 327, endPoint y: 144, distance: 96.5
click at [327, 144] on div "ID 27-30112405-3 CUIL Todos Con CUIL" at bounding box center [522, 143] width 654 height 41
paste input "27-40552307-3"
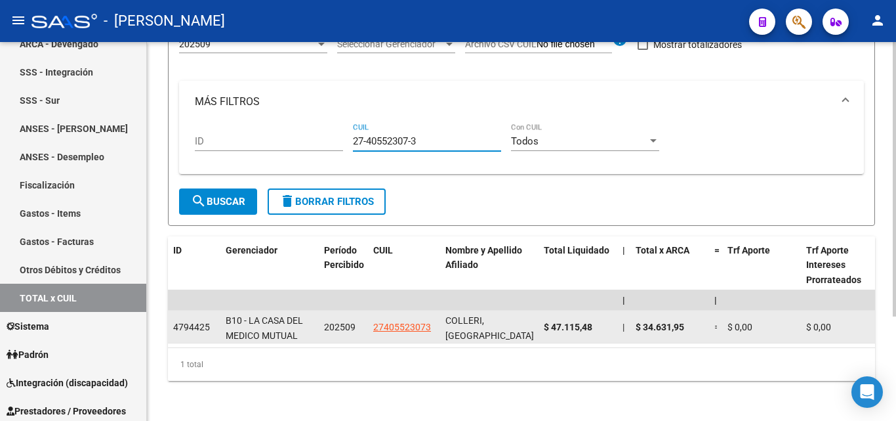
type input "27-40552307-3"
drag, startPoint x: 595, startPoint y: 327, endPoint x: 546, endPoint y: 336, distance: 49.4
click at [546, 336] on datatable-body-cell "$ 47.115,48" at bounding box center [578, 326] width 79 height 32
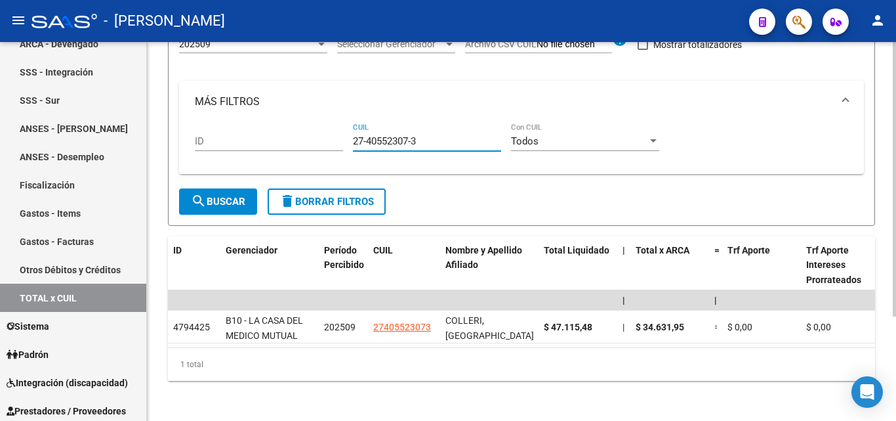
drag, startPoint x: 421, startPoint y: 139, endPoint x: 327, endPoint y: 136, distance: 94.6
click at [327, 136] on div "ID 27-40552307-3 CUIL Todos Con CUIL" at bounding box center [522, 143] width 654 height 41
paste input "20-18467662-2"
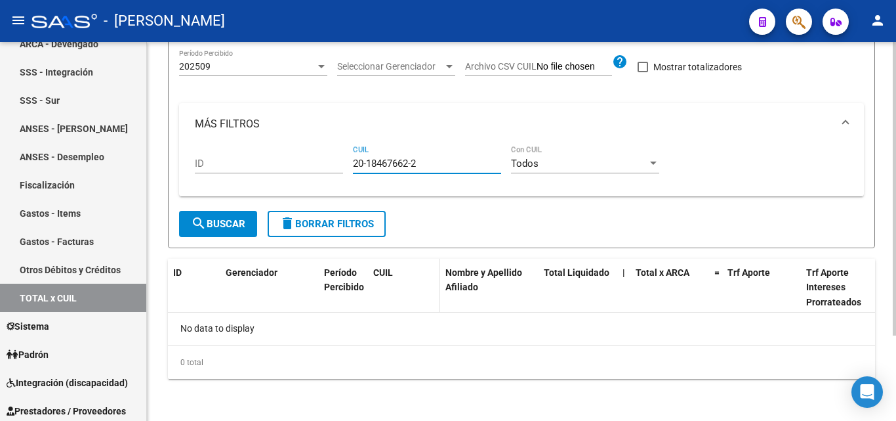
scroll to position [110, 0]
type input "20-18467662-2"
drag, startPoint x: 421, startPoint y: 165, endPoint x: 331, endPoint y: 167, distance: 89.9
click at [331, 167] on div "ID 20-18467662-2 CUIL Todos Con CUIL" at bounding box center [522, 165] width 654 height 41
paste input "27-21722787-4"
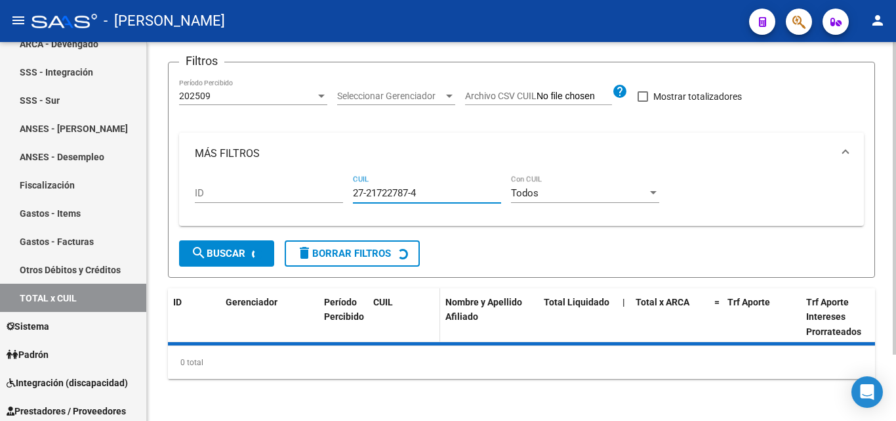
scroll to position [131, 0]
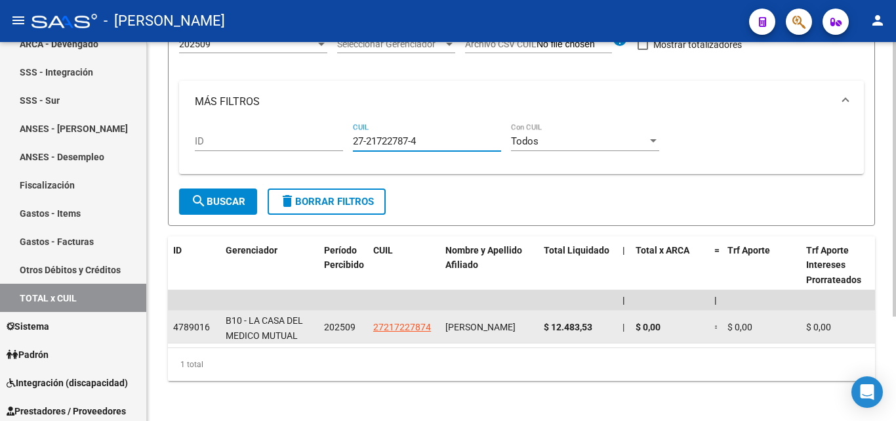
type input "27-21722787-4"
drag, startPoint x: 595, startPoint y: 327, endPoint x: 544, endPoint y: 331, distance: 50.6
click at [544, 331] on div "$ 12.483,53" at bounding box center [578, 327] width 68 height 15
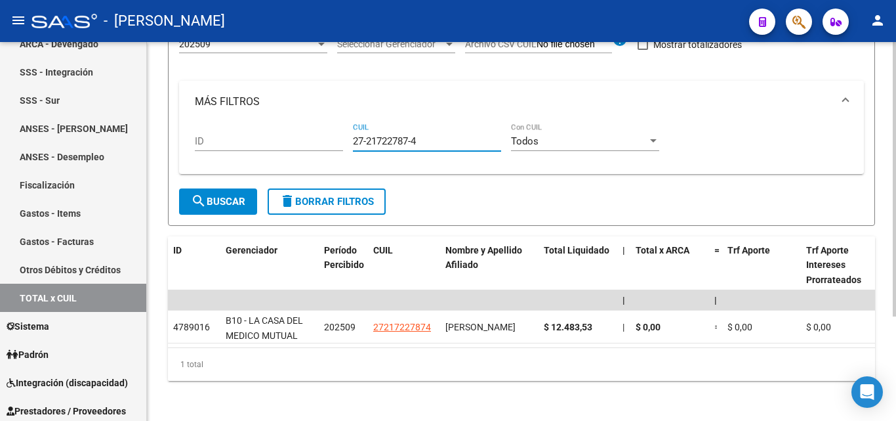
drag, startPoint x: 423, startPoint y: 144, endPoint x: 329, endPoint y: 150, distance: 93.3
click at [329, 150] on div "ID 27-21722787-4 CUIL Todos Con CUIL" at bounding box center [522, 143] width 654 height 41
paste input "27-92345783-1"
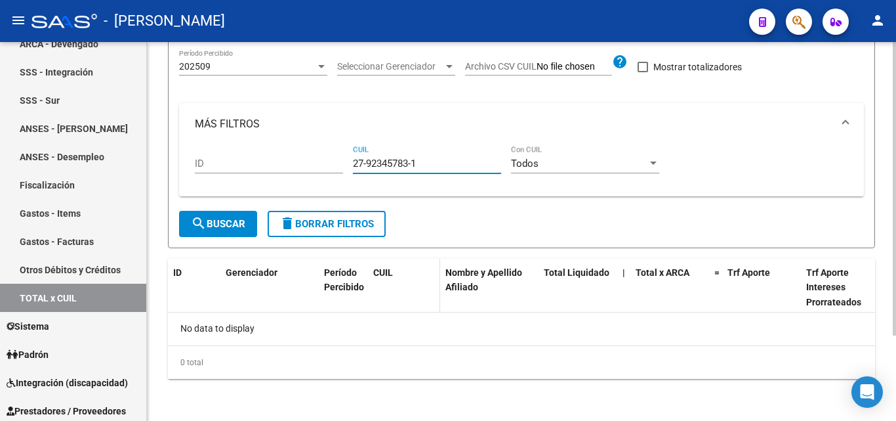
scroll to position [110, 0]
type input "27-92345783-1"
drag, startPoint x: 423, startPoint y: 163, endPoint x: 341, endPoint y: 169, distance: 81.6
click at [341, 169] on div "ID 27-92345783-1 CUIL Todos Con CUIL" at bounding box center [522, 165] width 654 height 41
paste input "20-30534301-4"
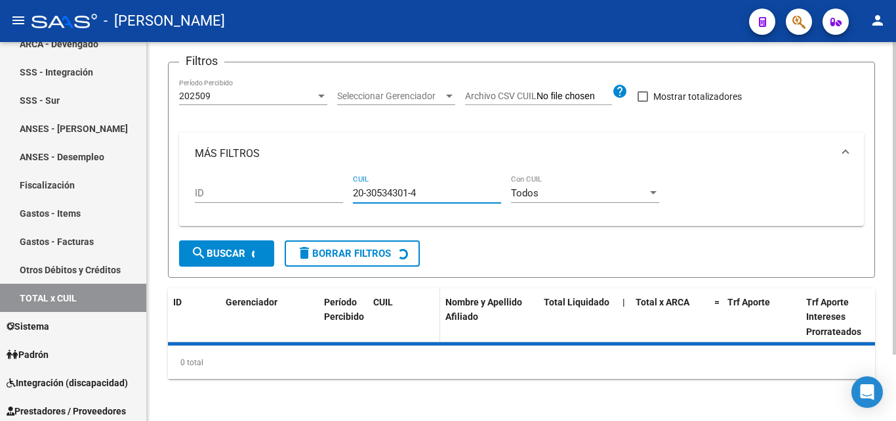
scroll to position [131, 0]
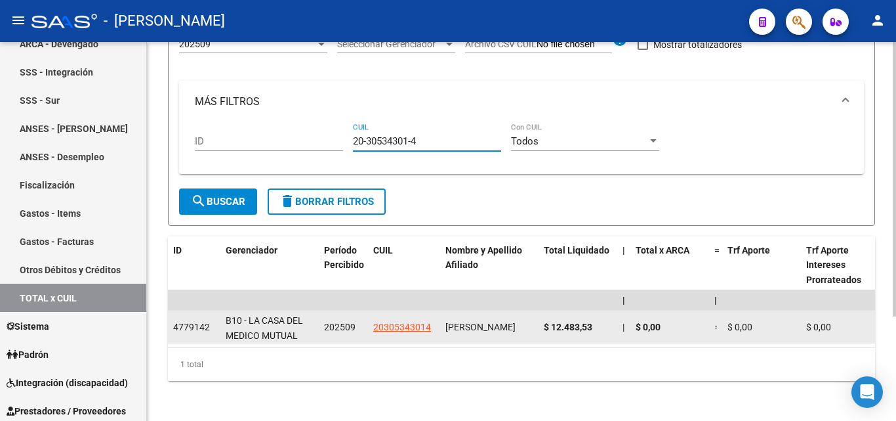
type input "20-30534301-4"
drag, startPoint x: 597, startPoint y: 324, endPoint x: 540, endPoint y: 327, distance: 56.5
click at [540, 327] on datatable-body-cell "$ 12.483,53" at bounding box center [578, 326] width 79 height 32
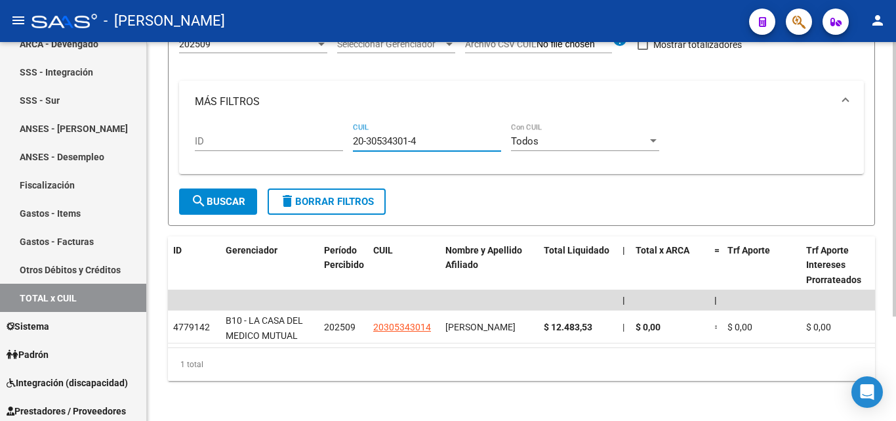
drag, startPoint x: 421, startPoint y: 142, endPoint x: 333, endPoint y: 148, distance: 88.1
click at [333, 148] on div "ID 20-30534301-4 CUIL Todos Con CUIL" at bounding box center [522, 143] width 654 height 41
paste input "27-43049948-9"
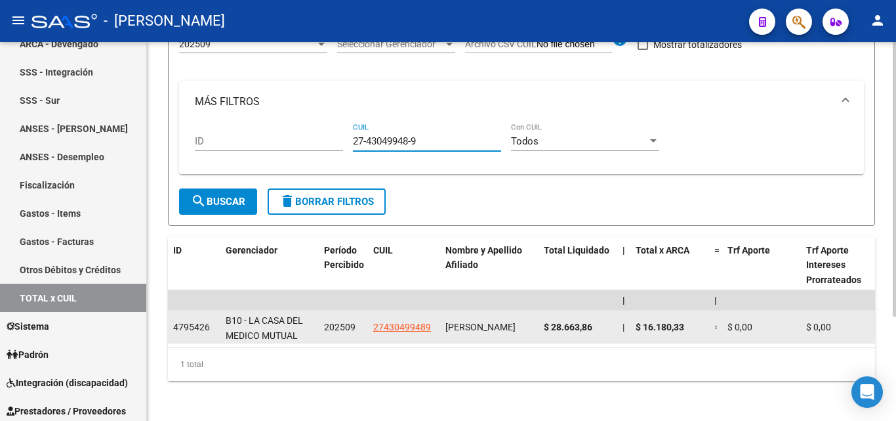
type input "27-43049948-9"
drag, startPoint x: 600, startPoint y: 326, endPoint x: 541, endPoint y: 326, distance: 59.1
click at [541, 326] on datatable-body-cell "$ 28.663,86" at bounding box center [578, 326] width 79 height 32
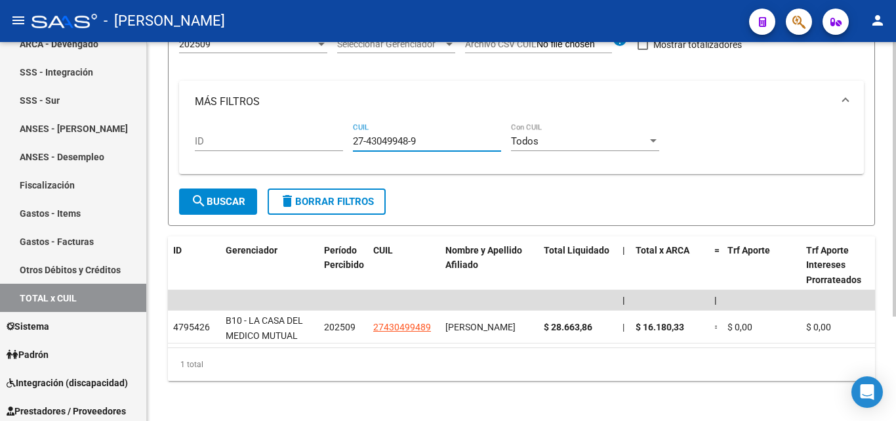
drag, startPoint x: 422, startPoint y: 142, endPoint x: 337, endPoint y: 149, distance: 85.6
click at [337, 149] on div "ID 27-43049948-9 CUIL Todos Con CUIL" at bounding box center [522, 143] width 654 height 41
paste input "20-38981762-8"
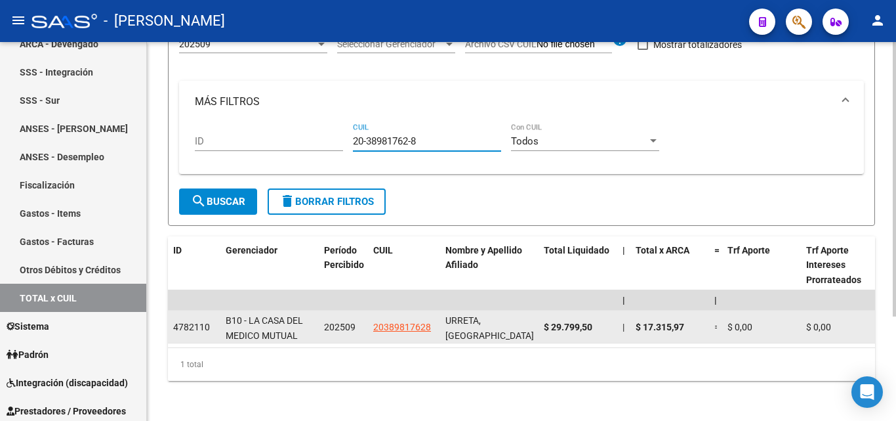
type input "20-38981762-8"
drag, startPoint x: 597, startPoint y: 326, endPoint x: 541, endPoint y: 326, distance: 55.8
click at [541, 326] on datatable-body-cell "$ 29.799,50" at bounding box center [578, 326] width 79 height 32
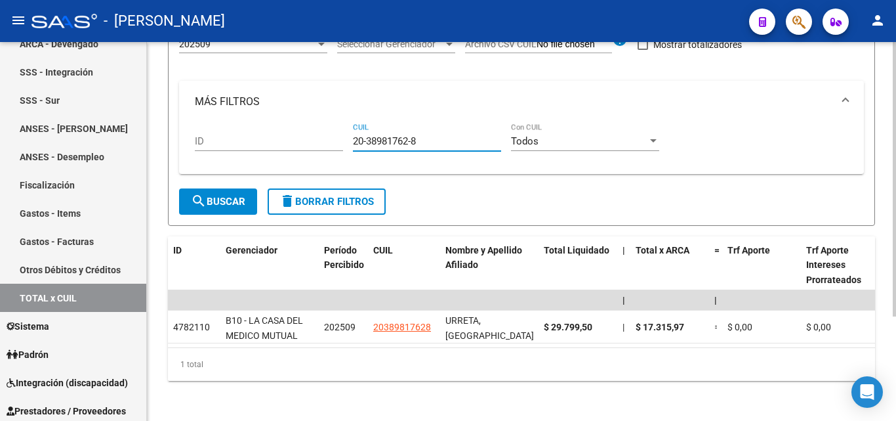
drag, startPoint x: 425, startPoint y: 143, endPoint x: 350, endPoint y: 146, distance: 75.5
click at [350, 146] on div "ID 20-38981762-8 CUIL Todos Con CUIL" at bounding box center [522, 143] width 654 height 41
paste input "27-24762959-4"
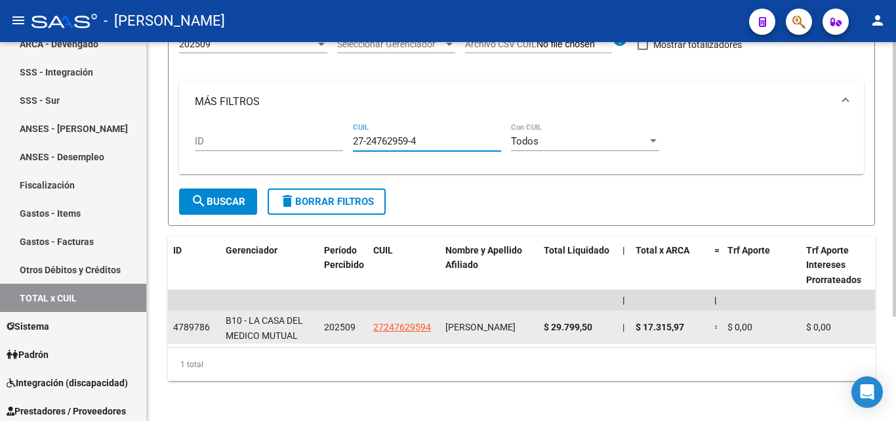
type input "27-24762959-4"
drag, startPoint x: 599, startPoint y: 324, endPoint x: 544, endPoint y: 326, distance: 55.2
click at [544, 326] on div "$ 29.799,50" at bounding box center [578, 327] width 68 height 15
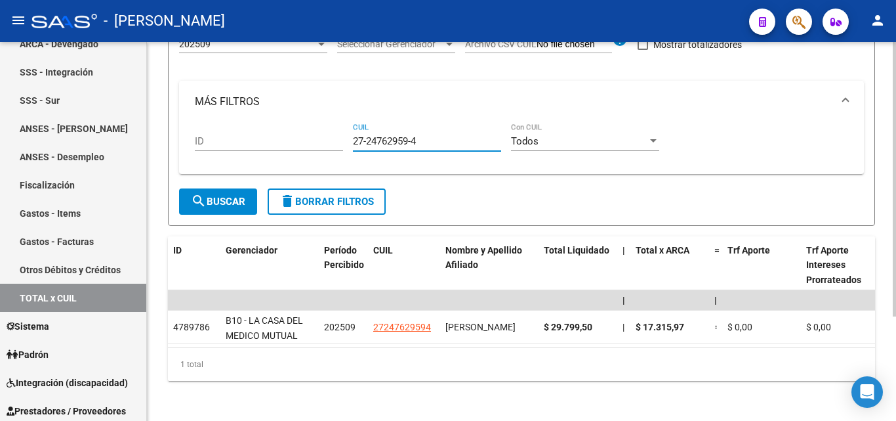
drag, startPoint x: 422, startPoint y: 143, endPoint x: 341, endPoint y: 142, distance: 81.4
click at [341, 142] on div "ID 27-24762959-4 CUIL Todos Con CUIL" at bounding box center [522, 143] width 654 height 41
paste input "27-44524960-8"
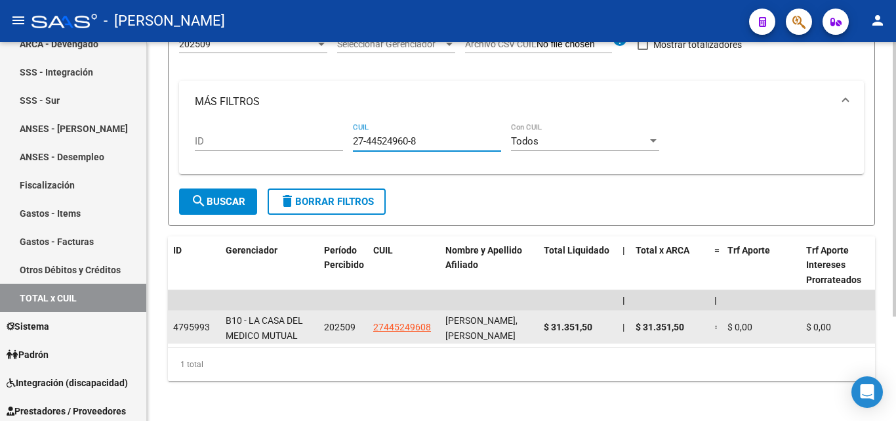
type input "27-44524960-8"
drag, startPoint x: 594, startPoint y: 327, endPoint x: 541, endPoint y: 331, distance: 52.6
click at [541, 331] on datatable-body-cell "$ 31.351,50" at bounding box center [578, 326] width 79 height 32
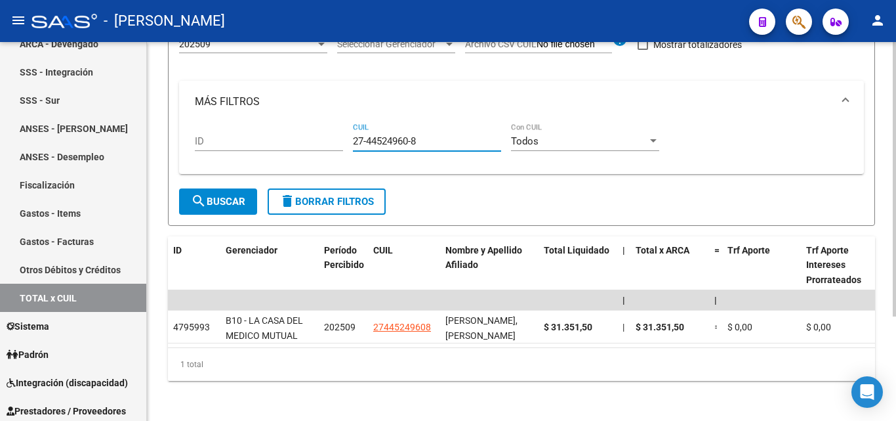
drag, startPoint x: 424, startPoint y: 140, endPoint x: 327, endPoint y: 146, distance: 97.3
click at [327, 146] on div "ID 27-44524960-8 CUIL Todos Con CUIL" at bounding box center [522, 143] width 654 height 41
paste input "20-31973432-6"
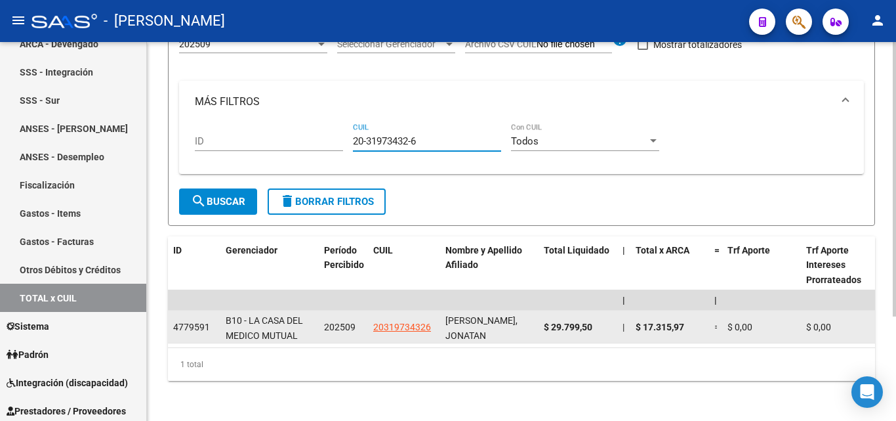
type input "20-31973432-6"
drag, startPoint x: 596, startPoint y: 326, endPoint x: 543, endPoint y: 329, distance: 52.7
click at [543, 329] on datatable-body-cell "$ 29.799,50" at bounding box center [578, 326] width 79 height 32
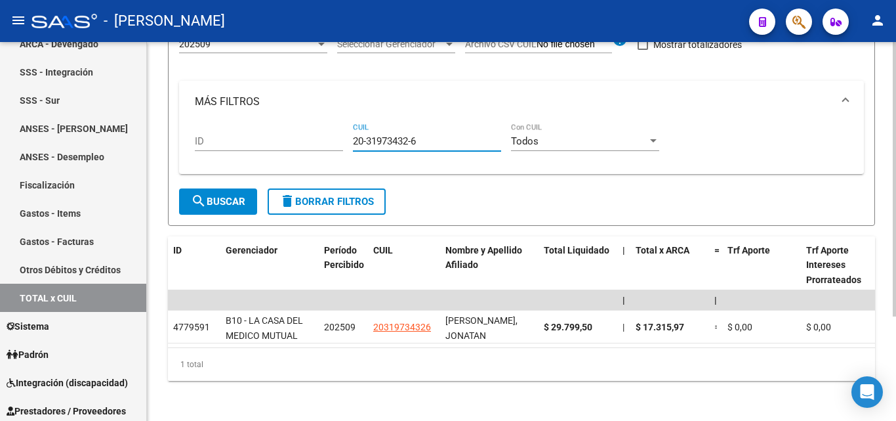
drag, startPoint x: 424, startPoint y: 142, endPoint x: 331, endPoint y: 146, distance: 92.6
click at [331, 146] on div "ID 20-31973432-6 CUIL Todos Con CUIL" at bounding box center [522, 143] width 654 height 41
paste input "20-27093580-0"
type input "20-27093580-0"
click at [602, 271] on datatable-header-cell "Total Liquidado" at bounding box center [578, 265] width 79 height 58
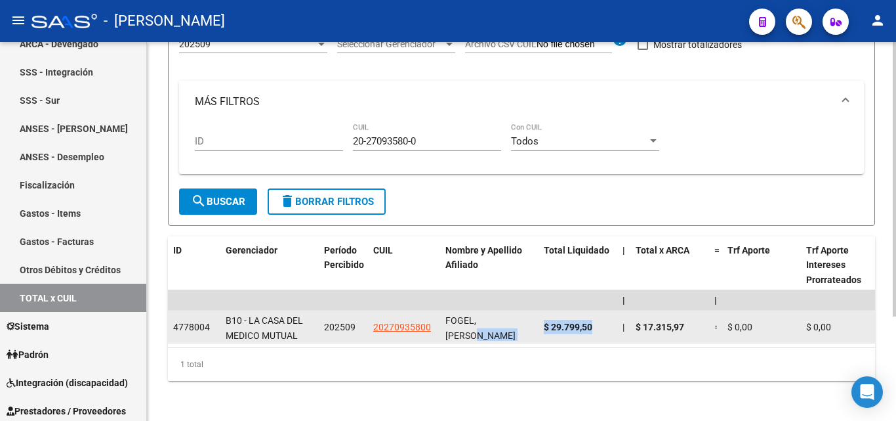
drag, startPoint x: 598, startPoint y: 324, endPoint x: 537, endPoint y: 326, distance: 60.4
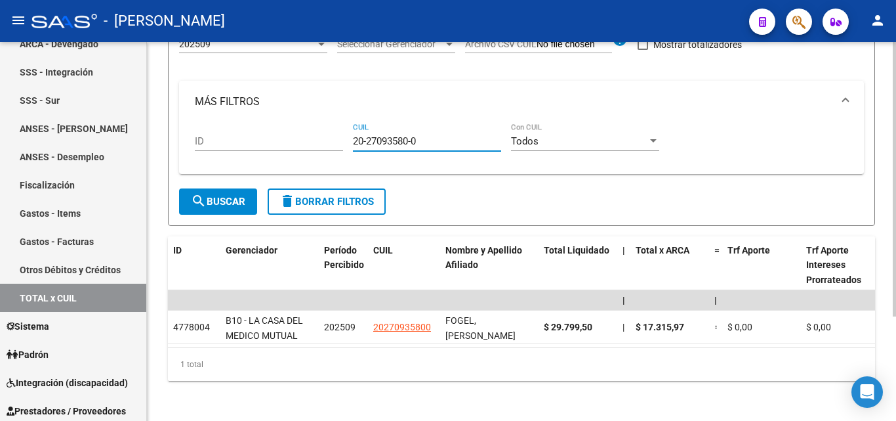
drag, startPoint x: 423, startPoint y: 144, endPoint x: 337, endPoint y: 148, distance: 86.1
click at [337, 148] on div "ID 20-27093580-0 CUIL Todos Con CUIL" at bounding box center [522, 143] width 654 height 41
paste input "20-36691058-2"
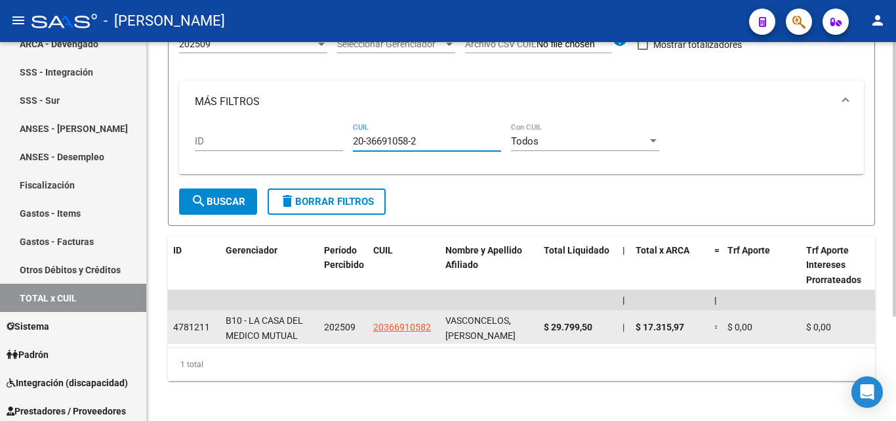
type input "20-36691058-2"
drag, startPoint x: 598, startPoint y: 324, endPoint x: 543, endPoint y: 327, distance: 54.6
click at [543, 327] on datatable-body-cell "$ 29.799,50" at bounding box center [578, 326] width 79 height 32
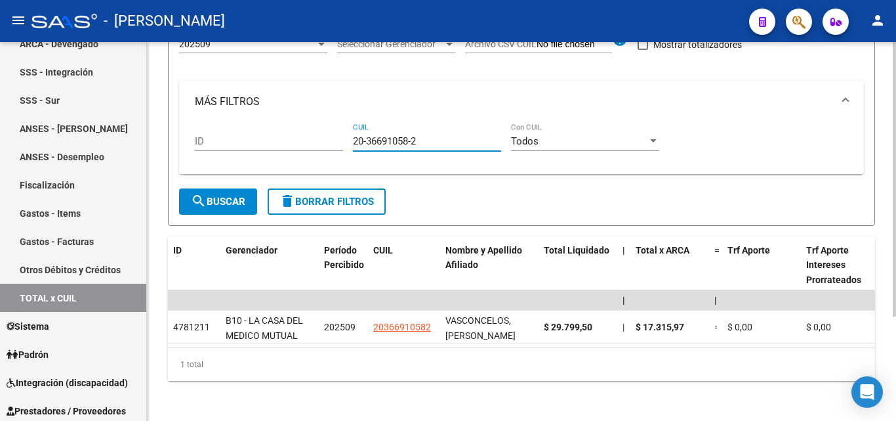
drag, startPoint x: 424, startPoint y: 142, endPoint x: 327, endPoint y: 153, distance: 97.0
click at [327, 153] on div "ID 20-36691058-2 CUIL Todos Con CUIL" at bounding box center [522, 143] width 654 height 41
paste input "20-36498068-0"
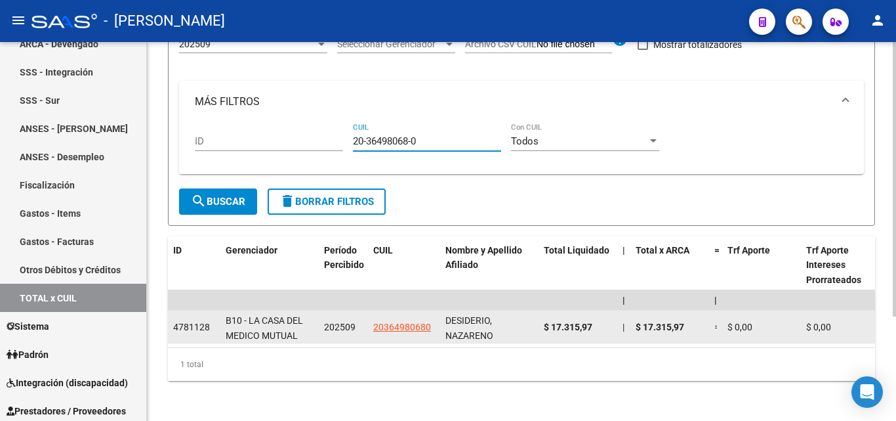
type input "20-36498068-0"
drag, startPoint x: 597, startPoint y: 327, endPoint x: 544, endPoint y: 330, distance: 52.6
click at [544, 330] on div "$ 17.315,97" at bounding box center [578, 327] width 68 height 15
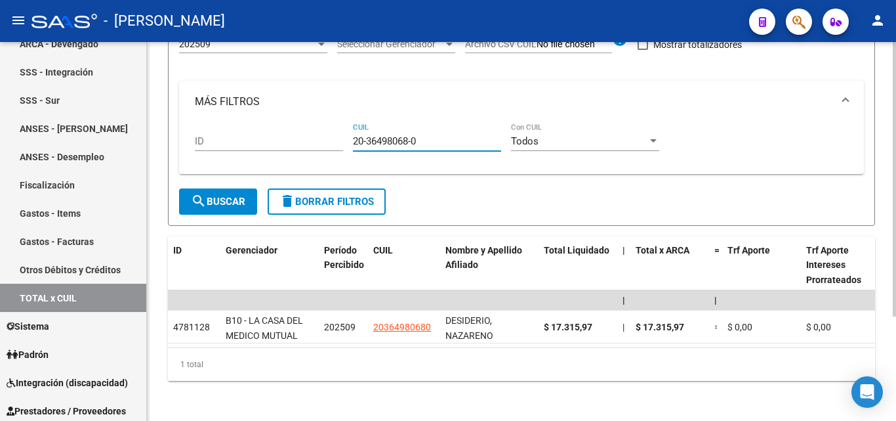
drag, startPoint x: 399, startPoint y: 146, endPoint x: 343, endPoint y: 150, distance: 56.0
click at [343, 150] on div "ID 20-36498068-0 CUIL Todos Con CUIL" at bounding box center [522, 143] width 654 height 41
paste input "27-21946759-7"
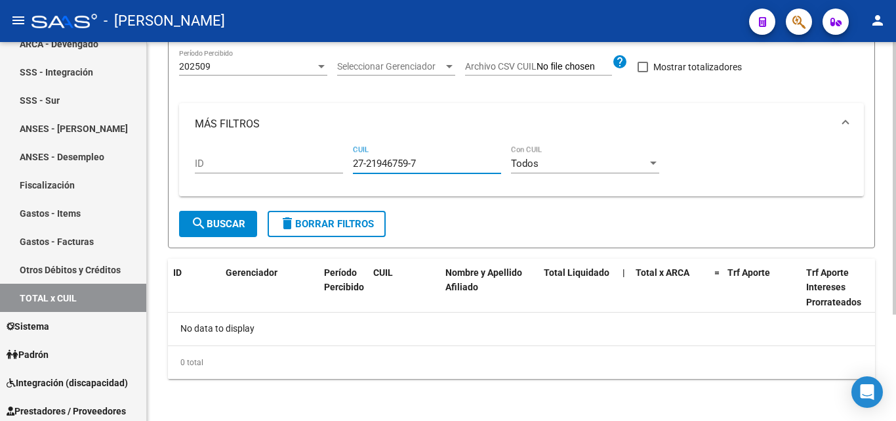
scroll to position [110, 0]
type input "27-21946759-7"
drag, startPoint x: 420, startPoint y: 165, endPoint x: 343, endPoint y: 169, distance: 77.5
click at [343, 169] on div "ID 27-21946759-7 CUIL Todos Con CUIL" at bounding box center [522, 165] width 654 height 41
paste input "20-32598107-6"
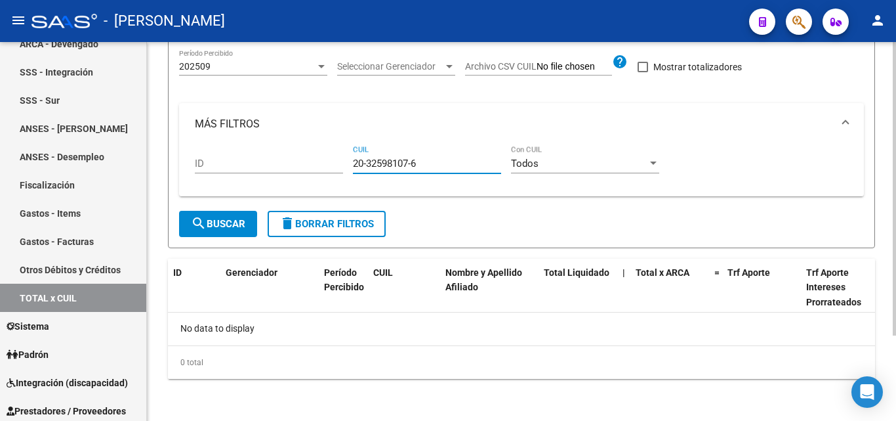
type input "20-32598107-6"
drag, startPoint x: 417, startPoint y: 165, endPoint x: 342, endPoint y: 171, distance: 75.7
click at [342, 171] on div "ID 20-32598107-6 CUIL Todos Con CUIL" at bounding box center [522, 165] width 654 height 41
paste input "23-35703074-9"
type input "23-35703074-9"
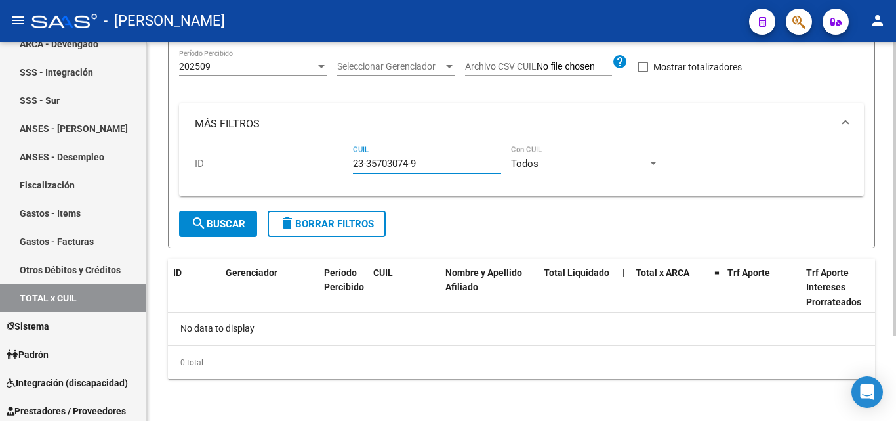
drag, startPoint x: 421, startPoint y: 167, endPoint x: 330, endPoint y: 168, distance: 90.6
click at [330, 168] on div "ID 23-35703074-9 CUIL Todos Con CUIL" at bounding box center [522, 165] width 654 height 41
paste input "27-23038740-6"
type input "27-23038740-6"
drag, startPoint x: 417, startPoint y: 166, endPoint x: 337, endPoint y: 169, distance: 80.8
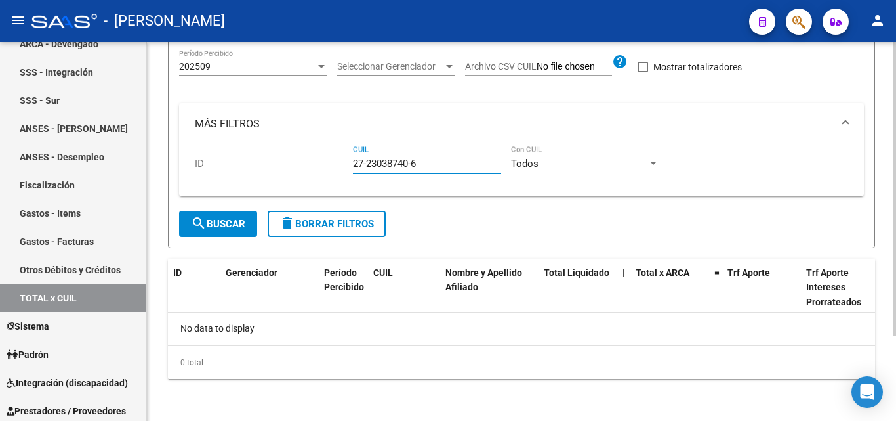
click at [337, 169] on div "ID 27-23038740-6 CUIL Todos Con CUIL" at bounding box center [522, 165] width 654 height 41
paste input "27-37714401-0"
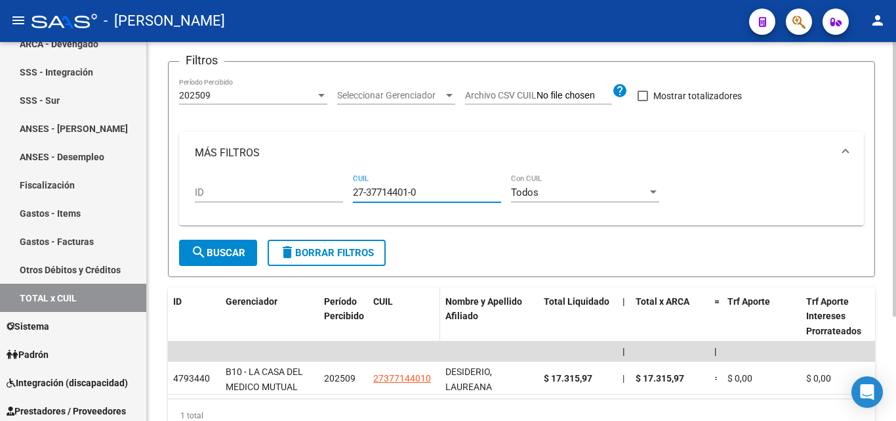
scroll to position [131, 0]
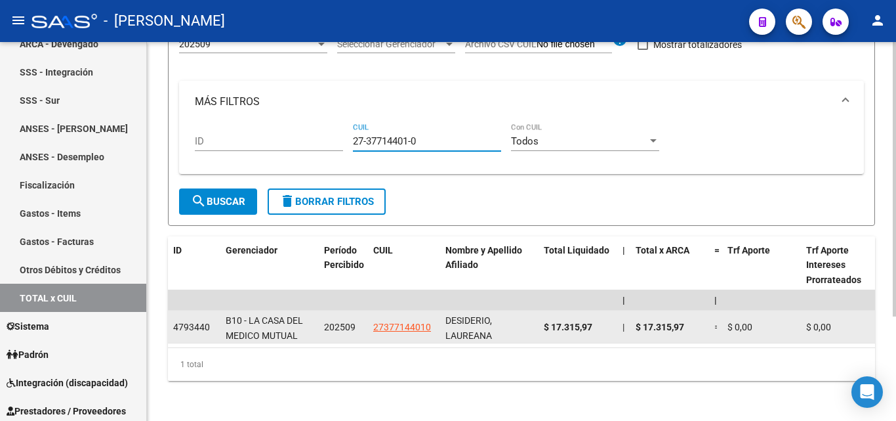
type input "27-37714401-0"
drag, startPoint x: 597, startPoint y: 327, endPoint x: 549, endPoint y: 330, distance: 48.6
click at [541, 329] on datatable-body-cell "$ 17.315,97" at bounding box center [578, 326] width 79 height 32
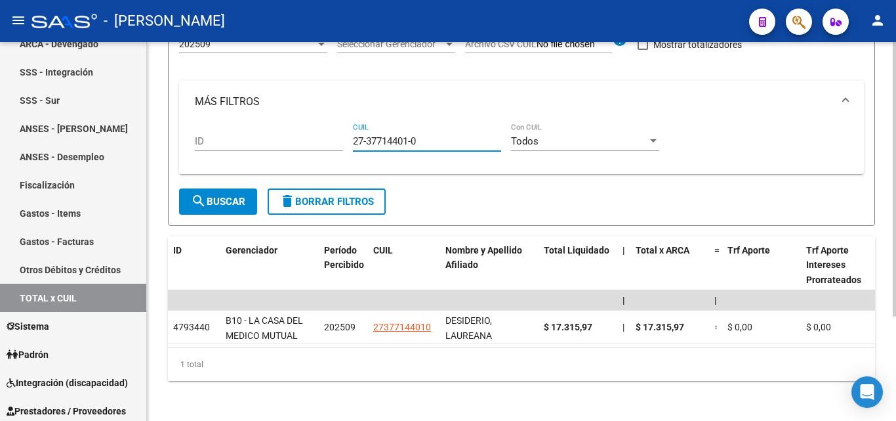
drag, startPoint x: 423, startPoint y: 141, endPoint x: 345, endPoint y: 148, distance: 77.8
click at [345, 148] on div "ID 27-37714401-0 CUIL Todos Con CUIL" at bounding box center [522, 143] width 654 height 41
paste input "27-40842703-2"
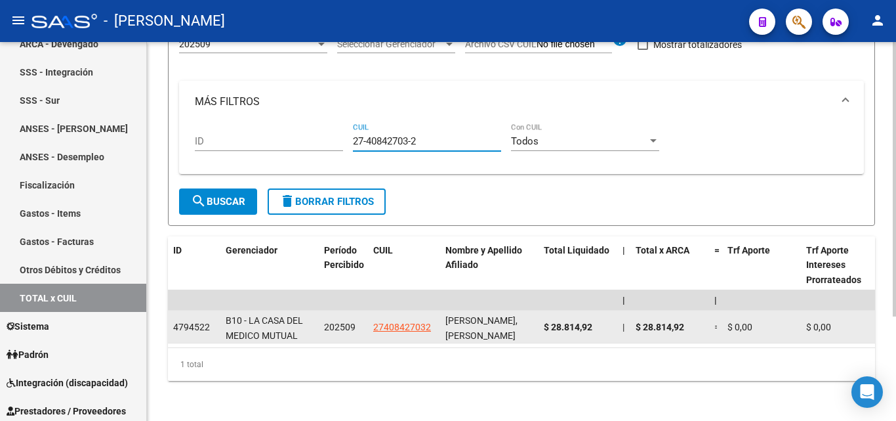
type input "27-40842703-2"
drag, startPoint x: 594, startPoint y: 324, endPoint x: 541, endPoint y: 326, distance: 52.5
click at [541, 326] on datatable-body-cell "$ 28.814,92" at bounding box center [578, 326] width 79 height 32
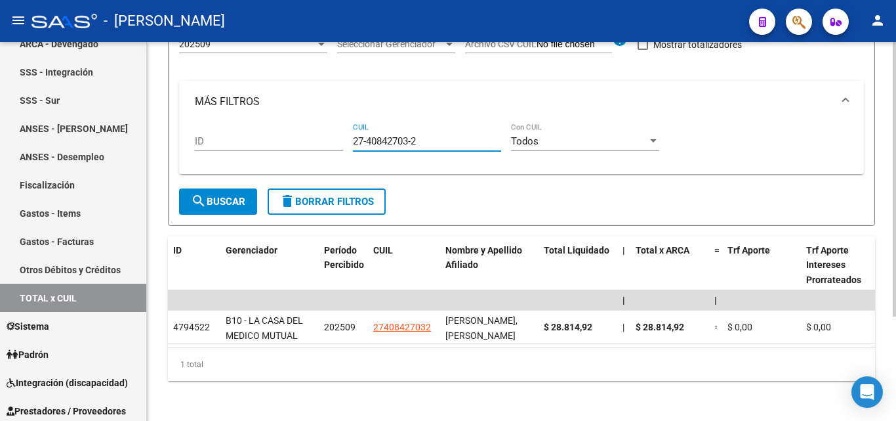
drag, startPoint x: 388, startPoint y: 148, endPoint x: 331, endPoint y: 146, distance: 56.5
click at [331, 146] on div "ID 27-40842703-2 CUIL Todos Con CUIL" at bounding box center [522, 143] width 654 height 41
paste input "27-24926078-4"
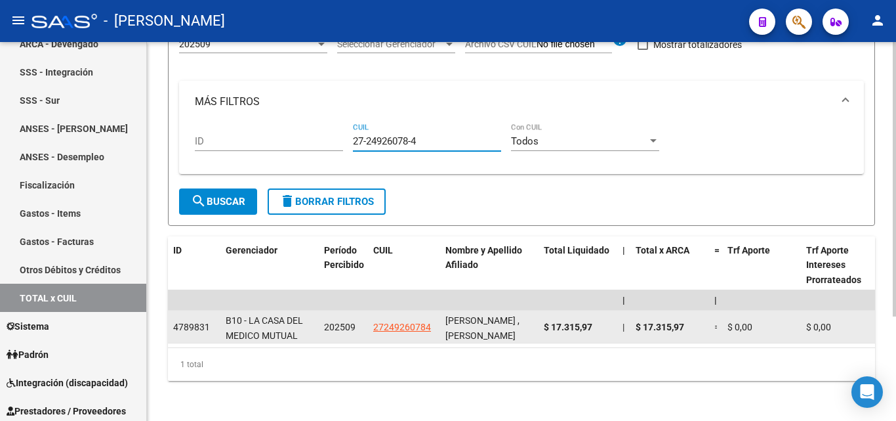
type input "27-24926078-4"
drag, startPoint x: 595, startPoint y: 326, endPoint x: 541, endPoint y: 326, distance: 53.2
click at [541, 326] on datatable-body-cell "$ 17.315,97" at bounding box center [578, 326] width 79 height 32
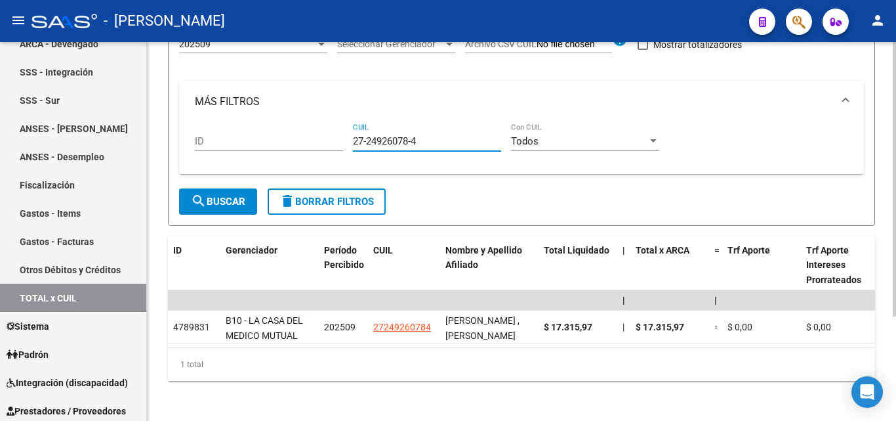
drag, startPoint x: 422, startPoint y: 140, endPoint x: 340, endPoint y: 140, distance: 82.0
click at [340, 140] on div "ID 27-24926078-4 CUIL Todos Con CUIL" at bounding box center [522, 143] width 654 height 41
paste input "20-30254964-9"
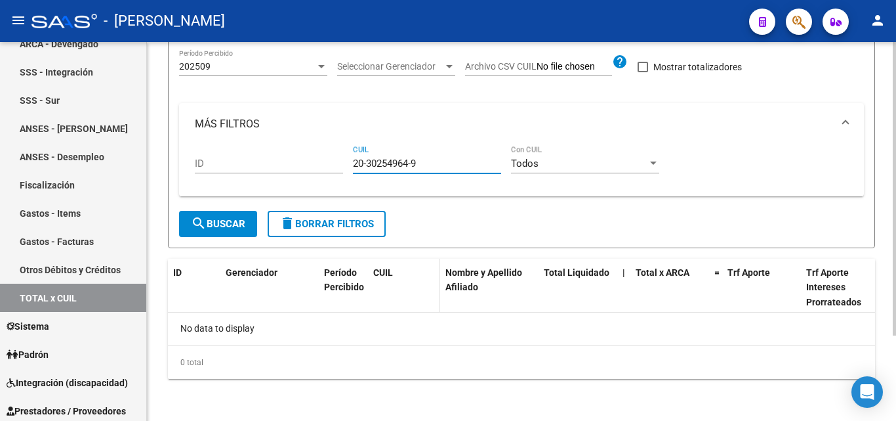
scroll to position [110, 0]
type input "20-30254964-9"
drag, startPoint x: 423, startPoint y: 166, endPoint x: 338, endPoint y: 169, distance: 84.7
click at [338, 169] on div "ID 20-30254964-9 CUIL Todos Con CUIL" at bounding box center [522, 165] width 654 height 41
paste input "27-38134466-0"
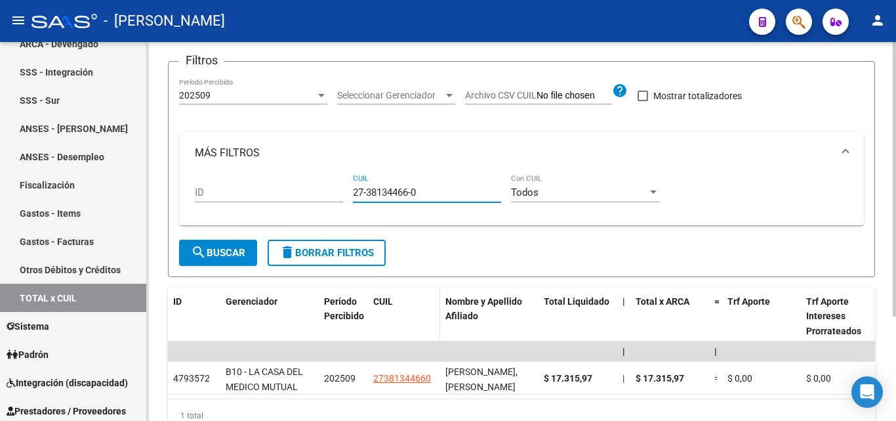
scroll to position [131, 0]
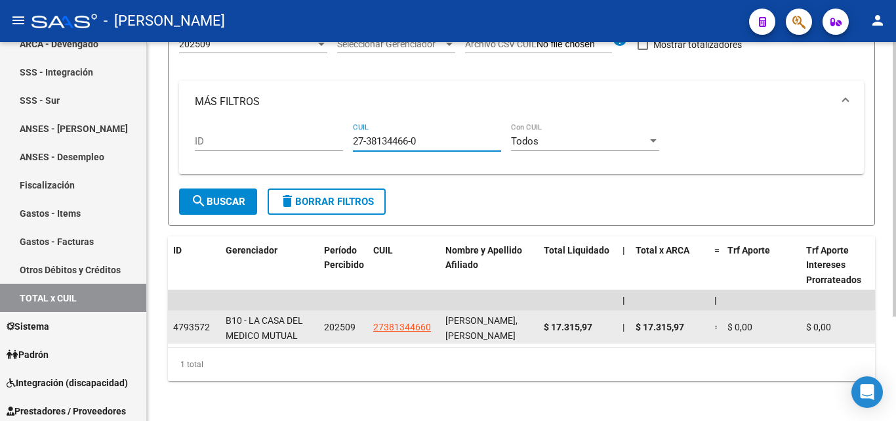
type input "27-38134466-0"
drag, startPoint x: 593, startPoint y: 326, endPoint x: 543, endPoint y: 324, distance: 50.6
click at [543, 324] on datatable-body-cell "$ 17.315,97" at bounding box center [578, 326] width 79 height 32
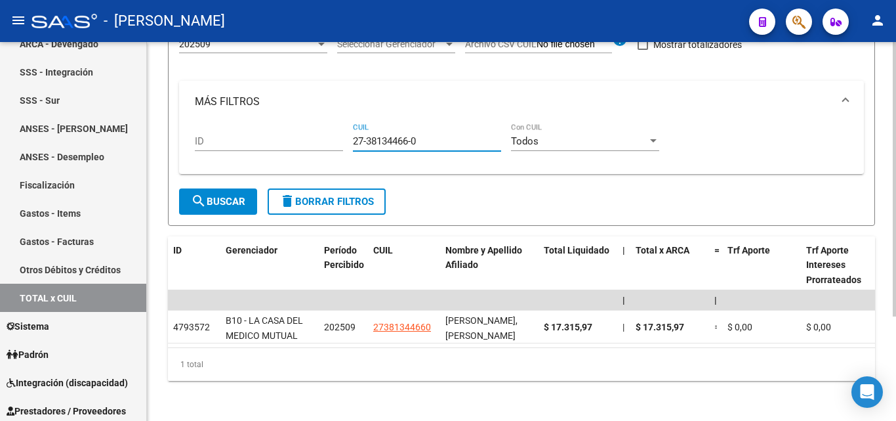
drag, startPoint x: 418, startPoint y: 141, endPoint x: 335, endPoint y: 146, distance: 82.9
click at [335, 146] on div "ID 27-38134466-0 CUIL Todos Con CUIL" at bounding box center [522, 143] width 654 height 41
paste input "23-26112912-4"
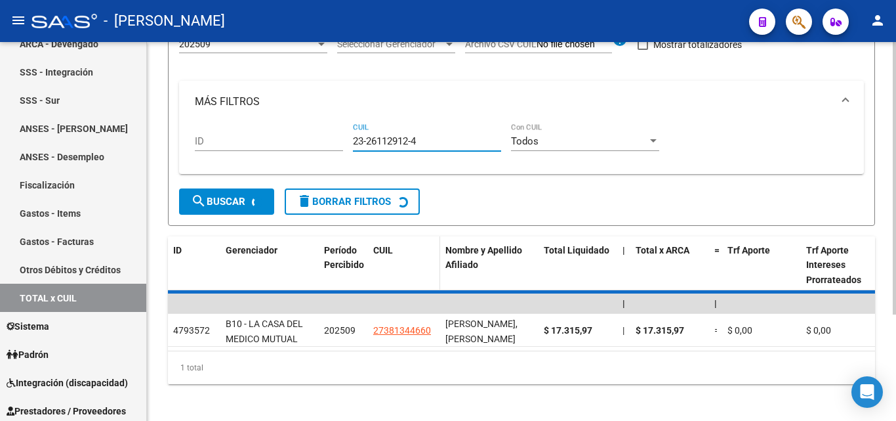
scroll to position [110, 0]
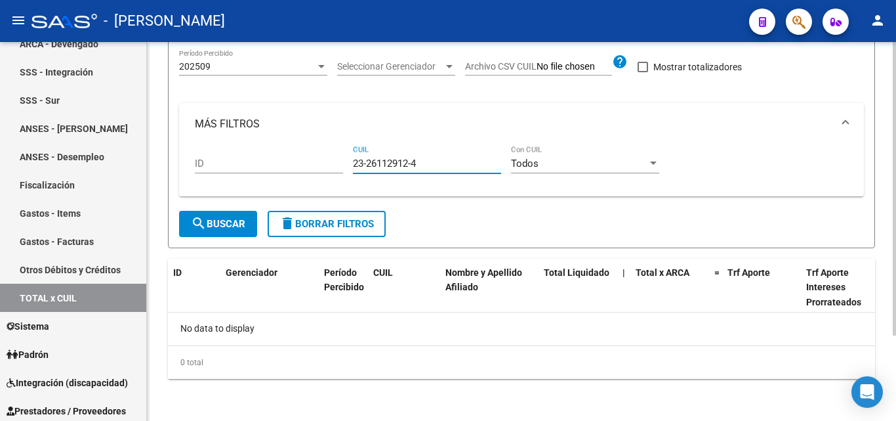
type input "23-26112912-4"
drag, startPoint x: 423, startPoint y: 165, endPoint x: 350, endPoint y: 171, distance: 73.7
click at [350, 171] on div "ID 23-26112912-4 CUIL Todos Con CUIL" at bounding box center [522, 165] width 654 height 41
paste input "27-34487489-7"
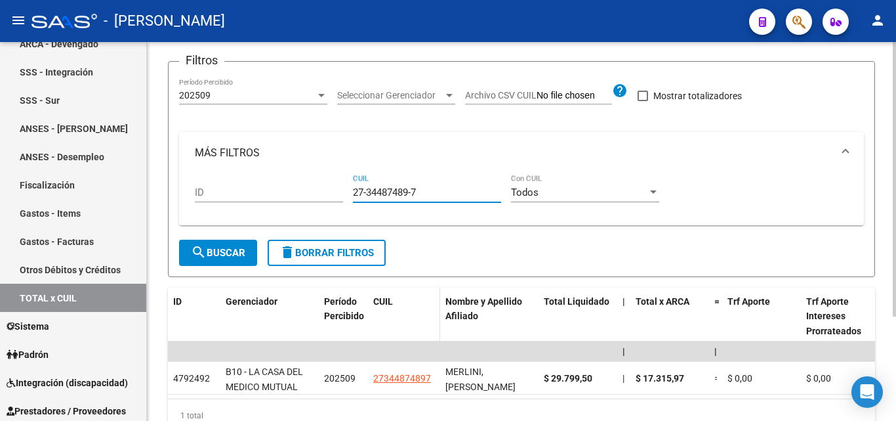
scroll to position [131, 0]
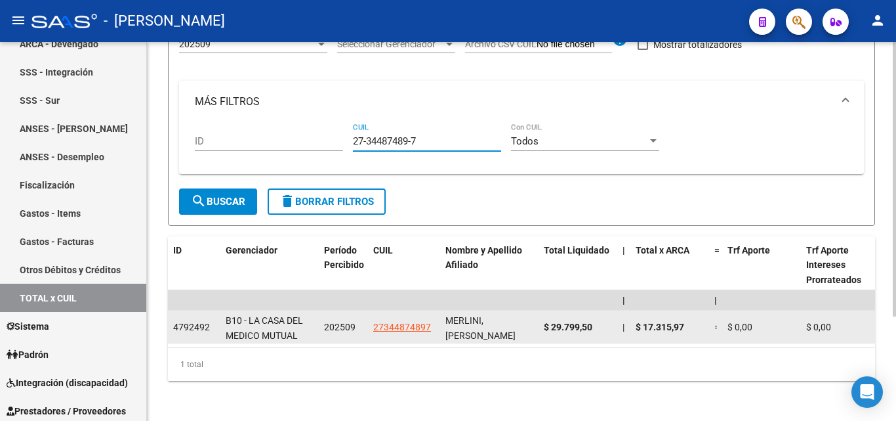
type input "27-34487489-7"
drag, startPoint x: 598, startPoint y: 322, endPoint x: 546, endPoint y: 329, distance: 52.3
click at [542, 329] on datatable-body-cell "$ 29.799,50" at bounding box center [578, 326] width 79 height 32
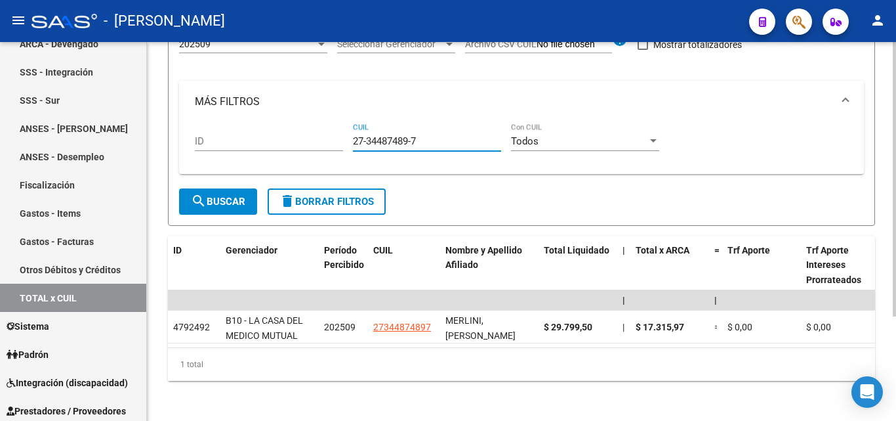
drag, startPoint x: 421, startPoint y: 143, endPoint x: 345, endPoint y: 139, distance: 75.6
click at [345, 139] on div "ID 27-34487489-7 CUIL Todos Con CUIL" at bounding box center [522, 143] width 654 height 41
paste input "20-20527457-0"
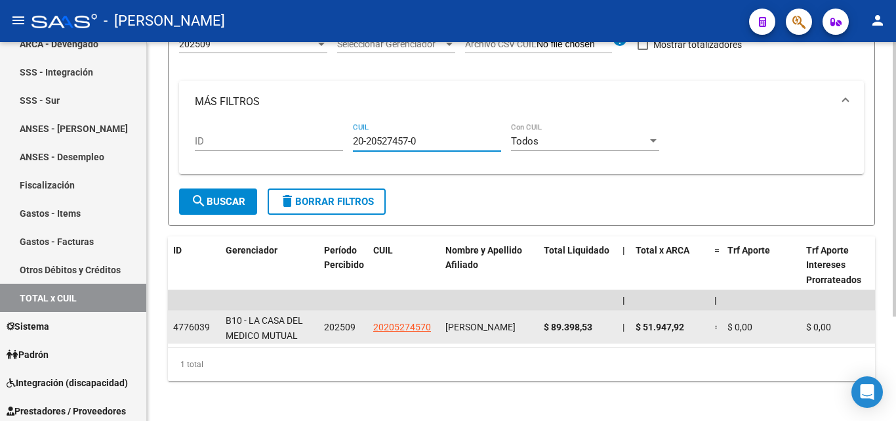
type input "20-20527457-0"
drag, startPoint x: 597, startPoint y: 326, endPoint x: 541, endPoint y: 327, distance: 55.1
click at [541, 327] on datatable-body-cell "$ 89.398,53" at bounding box center [578, 326] width 79 height 32
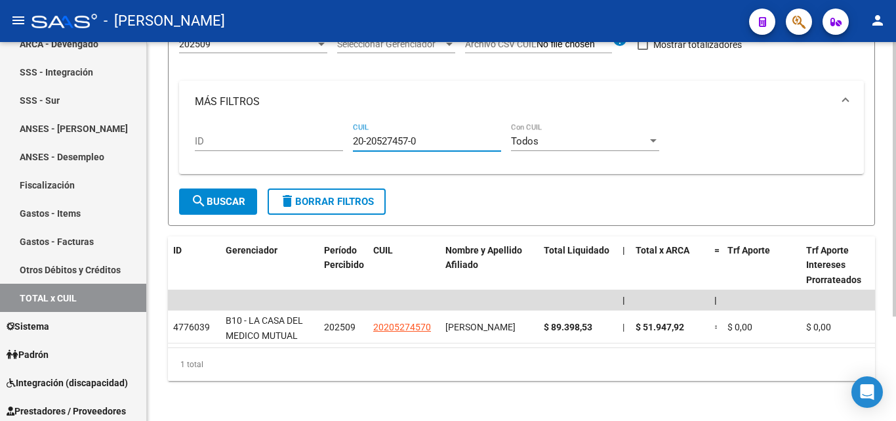
drag, startPoint x: 423, startPoint y: 142, endPoint x: 345, endPoint y: 146, distance: 77.5
click at [345, 146] on div "ID 20-20527457-0 CUIL Todos Con CUIL" at bounding box center [522, 143] width 654 height 41
paste input "27-33561926-4"
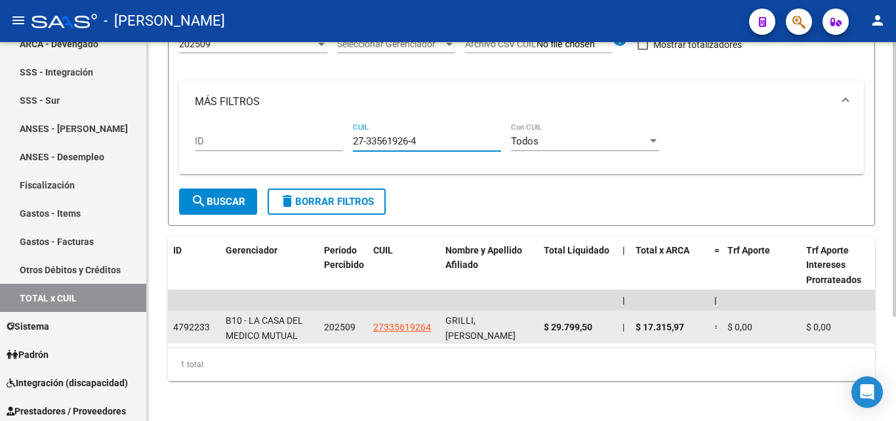
type input "27-33561926-4"
drag, startPoint x: 596, startPoint y: 326, endPoint x: 537, endPoint y: 329, distance: 59.2
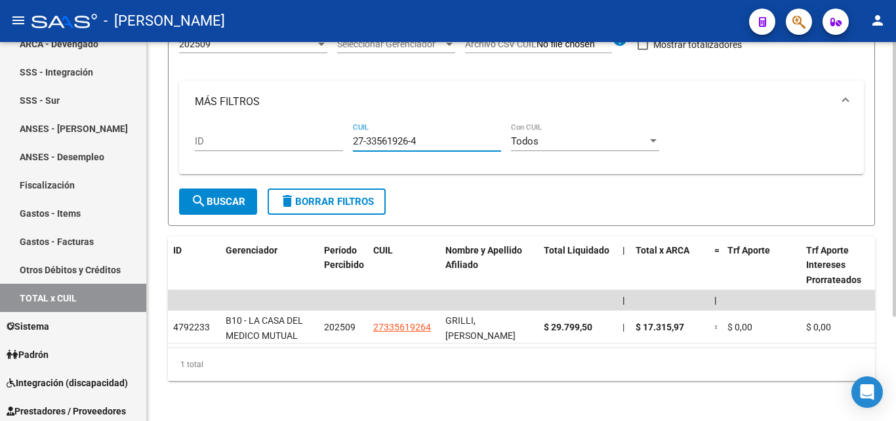
drag, startPoint x: 423, startPoint y: 143, endPoint x: 339, endPoint y: 142, distance: 83.4
click at [339, 142] on div "ID 27-33561926-4 CUIL Todos Con CUIL" at bounding box center [522, 143] width 654 height 41
paste input "20-34791977-3"
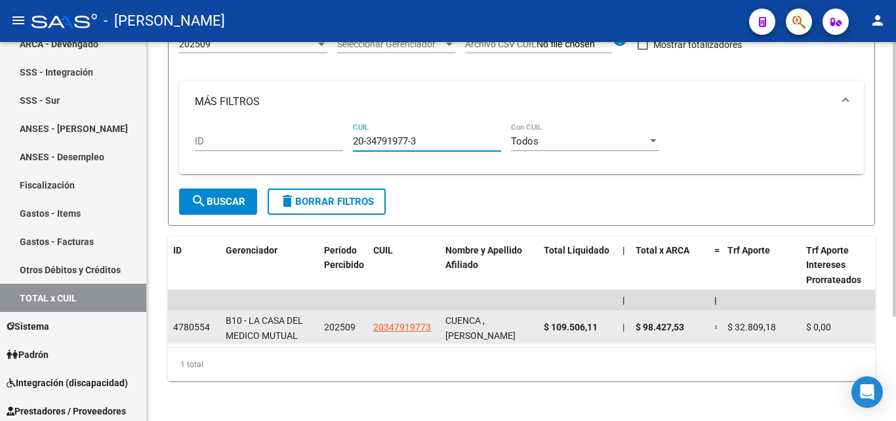
type input "20-34791977-3"
drag, startPoint x: 597, startPoint y: 329, endPoint x: 541, endPoint y: 326, distance: 55.8
click at [541, 326] on datatable-body-cell "$ 109.506,11" at bounding box center [578, 326] width 79 height 32
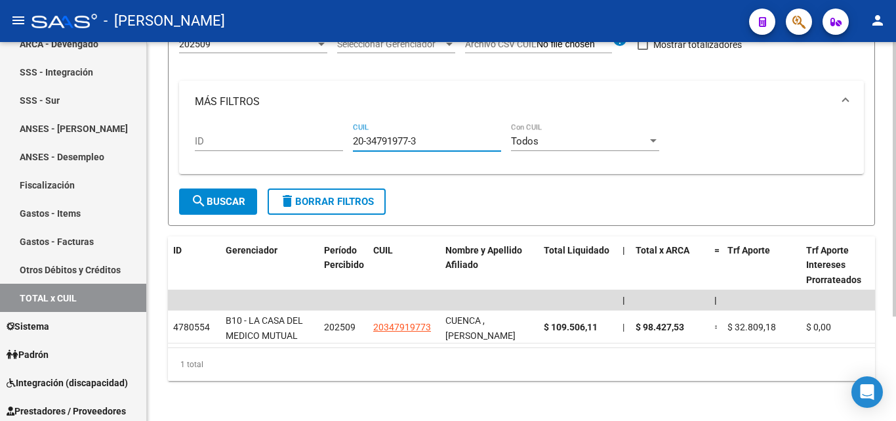
drag, startPoint x: 421, startPoint y: 142, endPoint x: 332, endPoint y: 150, distance: 88.9
click at [332, 150] on div "ID 20-34791977-3 CUIL Todos Con CUIL" at bounding box center [522, 143] width 654 height 41
paste input "27-43956040-7"
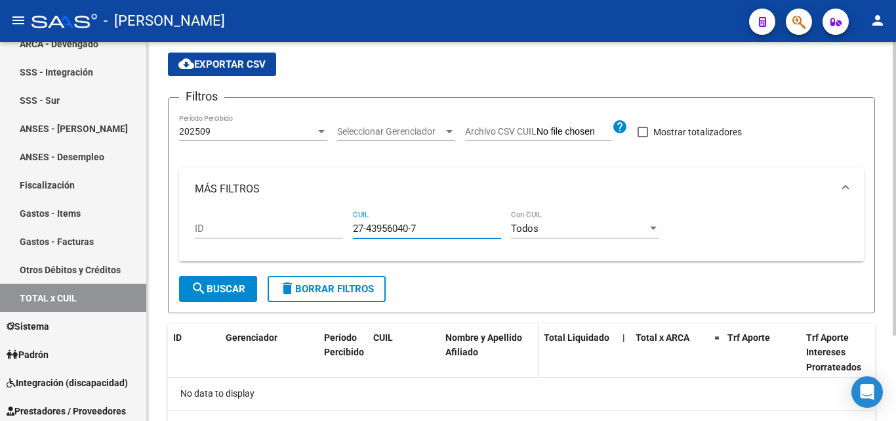
scroll to position [110, 0]
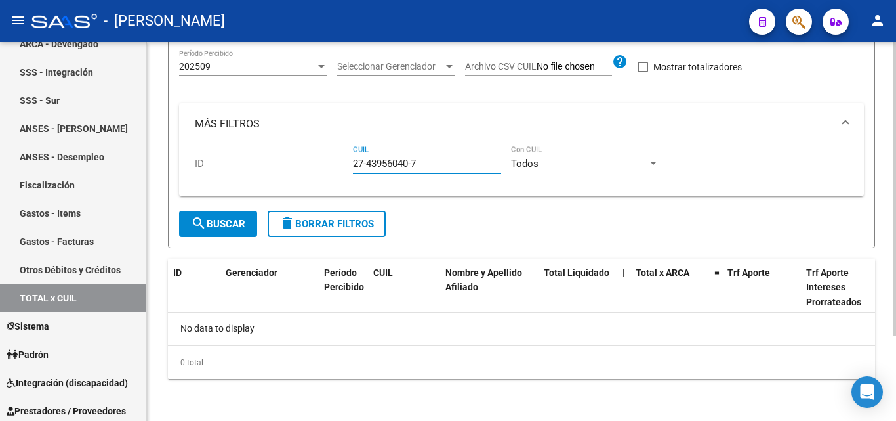
type input "27-43956040-7"
